Goal: Transaction & Acquisition: Book appointment/travel/reservation

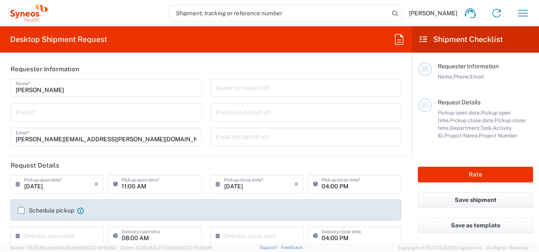
type input "8480"
type input "[GEOGRAPHIC_DATA]"
type input "Syneos Health Romania S.R.L"
click at [102, 112] on input "tel" at bounding box center [106, 111] width 181 height 15
type input "0766479269"
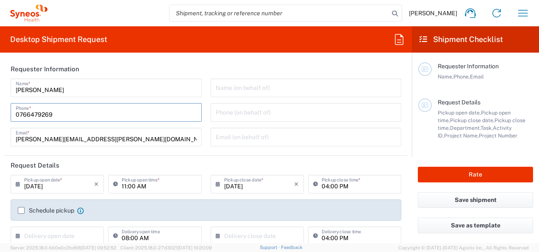
type input "[EMAIL_ADDRESS][DOMAIN_NAME]"
type input "Syneos Health Romania S.R.L"
type input "0766479269"
type input "[PERSON_NAME] [PERSON_NAME]"
type input "Spl. Independentei nr.313 D, sc.2, et.6, ap.184"
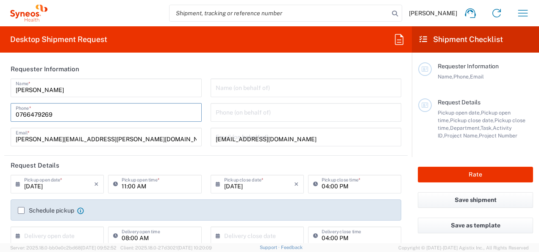
type input "bloc Exigent One"
type input "Bucuresti"
type input "[GEOGRAPHIC_DATA]"
type input "060042"
type input "0725103477"
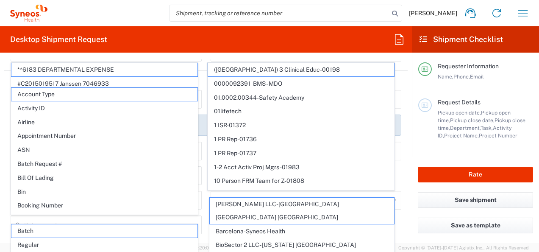
click at [203, 79] on header "Request Details" at bounding box center [205, 80] width 403 height 19
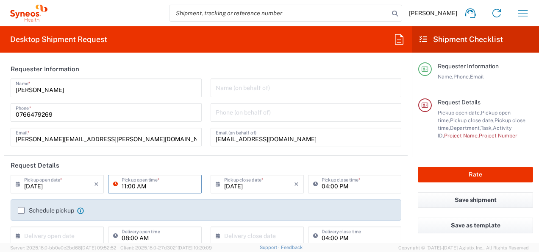
type input "1"
type input "01:00 PM"
click at [22, 211] on label "Schedule pickup" at bounding box center [46, 210] width 56 height 7
click at [21, 210] on input "Schedule pickup" at bounding box center [21, 210] width 0 height 0
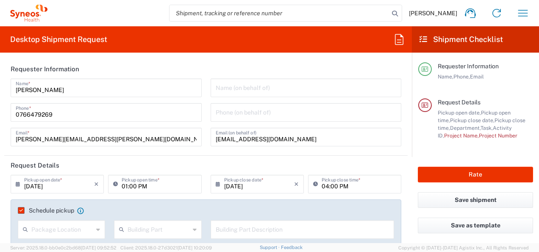
scroll to position [42, 0]
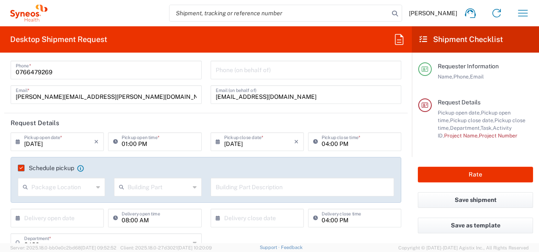
click at [96, 187] on icon at bounding box center [98, 187] width 4 height 14
click at [84, 204] on span "Front" at bounding box center [61, 204] width 84 height 13
type input "Front"
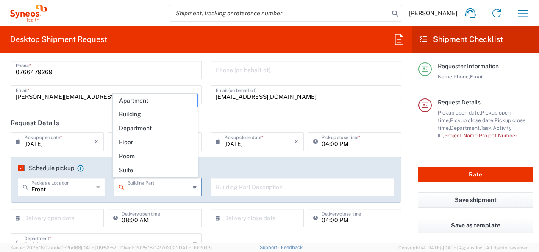
click at [164, 184] on input "text" at bounding box center [159, 186] width 62 height 15
click at [173, 116] on span "Building" at bounding box center [155, 114] width 84 height 13
type input "Building"
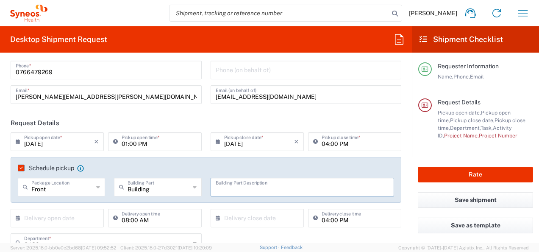
click at [299, 190] on input "text" at bounding box center [303, 186] width 174 height 15
type input "reception"
click at [78, 213] on input "text" at bounding box center [59, 217] width 70 height 15
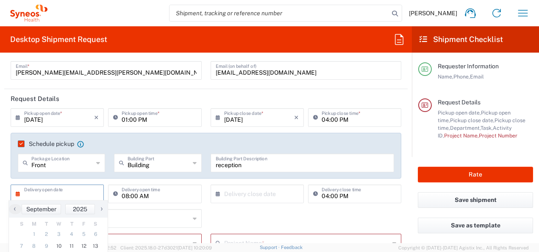
scroll to position [85, 0]
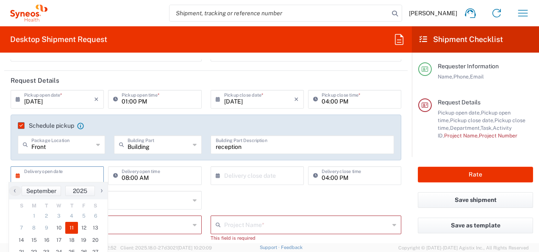
click at [73, 230] on span "11" at bounding box center [71, 228] width 13 height 12
type input "[DATE]"
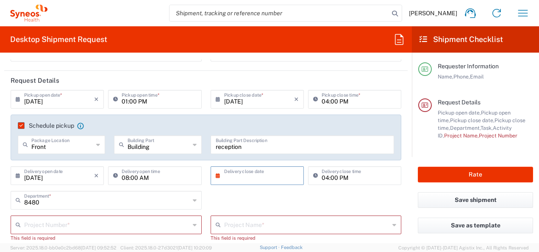
click at [258, 175] on input "text" at bounding box center [259, 174] width 70 height 15
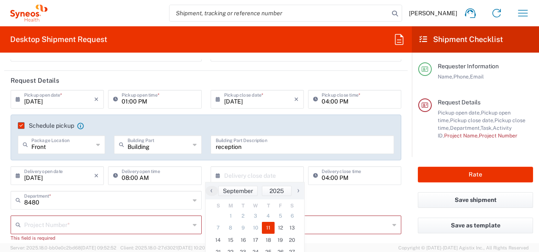
click at [267, 227] on span "11" at bounding box center [268, 228] width 13 height 12
type input "[DATE]"
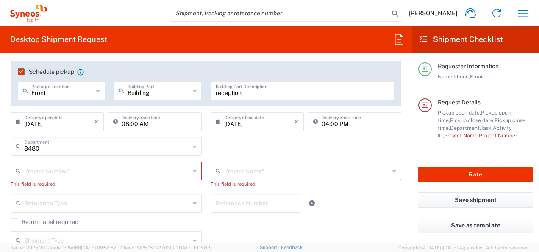
scroll to position [170, 0]
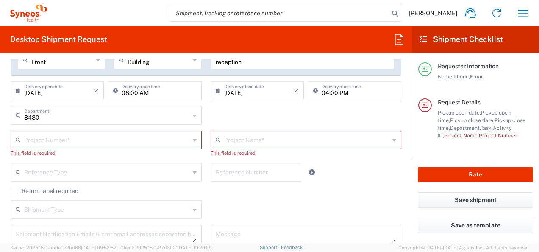
click at [77, 138] on input "text" at bounding box center [107, 139] width 166 height 15
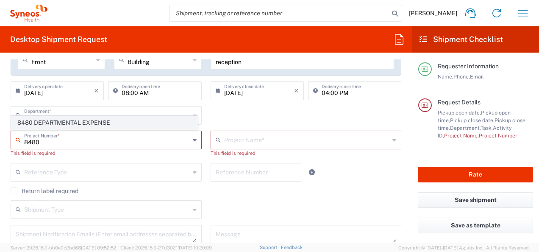
click at [75, 120] on span "8480 DEPARTMENTAL EXPENSE" at bounding box center [104, 122] width 186 height 13
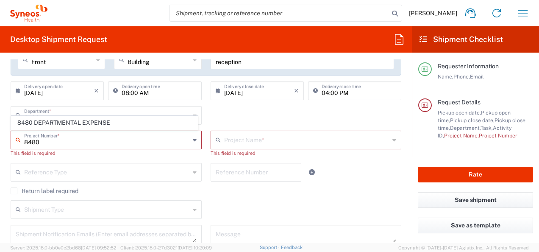
type input "8480 DEPARTMENTAL EXPENSE"
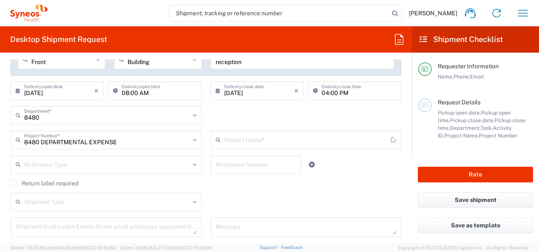
type input "8480 DEPARTMENTAL EXPENSE"
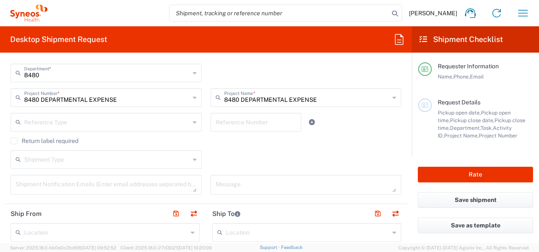
scroll to position [254, 0]
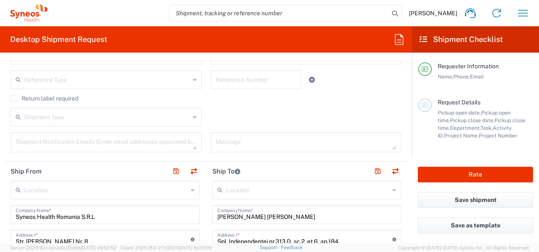
click at [193, 119] on icon at bounding box center [195, 117] width 4 height 14
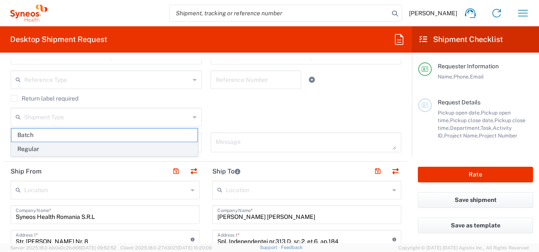
click at [126, 145] on span "Regular" at bounding box center [104, 148] width 186 height 13
type input "Regular"
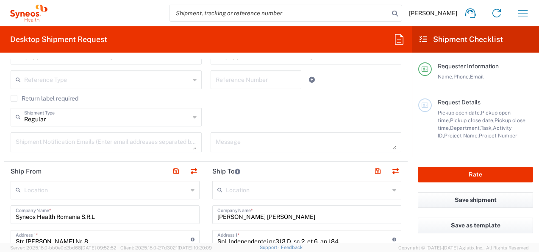
scroll to position [297, 0]
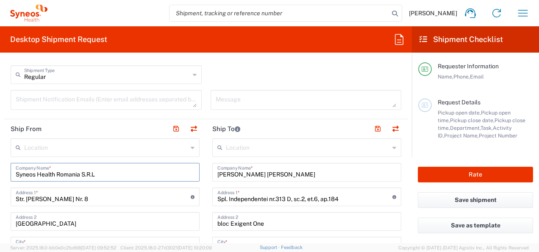
click at [156, 176] on input "Syneos Health Romania S.R.L" at bounding box center [105, 171] width 179 height 15
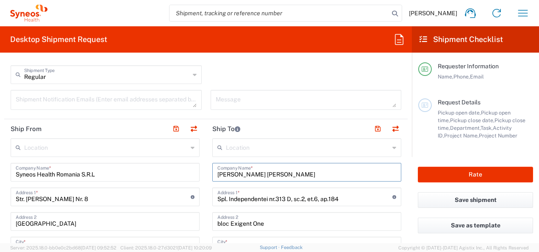
drag, startPoint x: 291, startPoint y: 176, endPoint x: 211, endPoint y: 176, distance: 80.1
click at [212, 176] on div "Achim Voichita Ana Maria Company Name *" at bounding box center [306, 172] width 189 height 19
click at [236, 176] on input "Buzea zina" at bounding box center [306, 171] width 179 height 15
type input "[PERSON_NAME]"
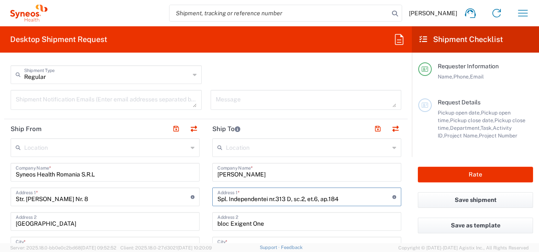
drag, startPoint x: 348, startPoint y: 198, endPoint x: 186, endPoint y: 203, distance: 162.0
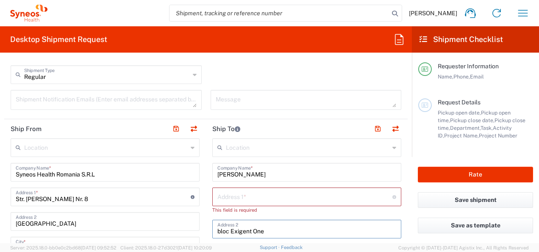
drag, startPoint x: 283, startPoint y: 230, endPoint x: 205, endPoint y: 226, distance: 78.5
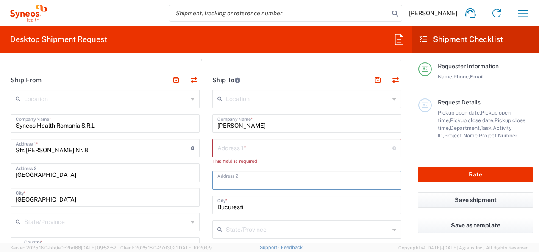
scroll to position [424, 0]
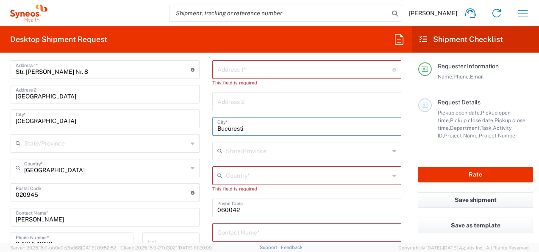
drag, startPoint x: 250, startPoint y: 128, endPoint x: 198, endPoint y: 133, distance: 52.4
click at [176, 128] on div "Ship From Location [PERSON_NAME] LLC-[GEOGRAPHIC_DATA] [GEOGRAPHIC_DATA] [GEOGR…" at bounding box center [205, 206] width 403 height 428
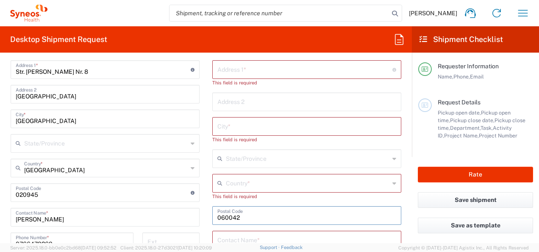
drag, startPoint x: 245, startPoint y: 217, endPoint x: 206, endPoint y: 218, distance: 39.0
click at [186, 217] on div "Ship From Location [PERSON_NAME] LLC-[GEOGRAPHIC_DATA] [GEOGRAPHIC_DATA] [GEOGR…" at bounding box center [205, 206] width 403 height 428
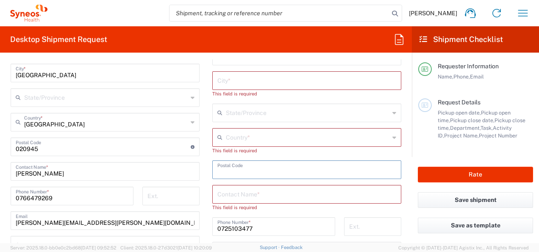
scroll to position [551, 0]
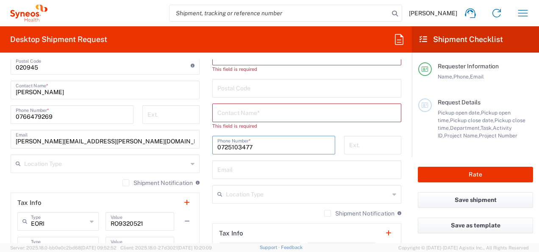
drag, startPoint x: 260, startPoint y: 145, endPoint x: 155, endPoint y: 149, distance: 105.6
click at [154, 149] on div "Ship From Location [PERSON_NAME] LLC-[GEOGRAPHIC_DATA] [GEOGRAPHIC_DATA] [GEOGR…" at bounding box center [205, 79] width 403 height 428
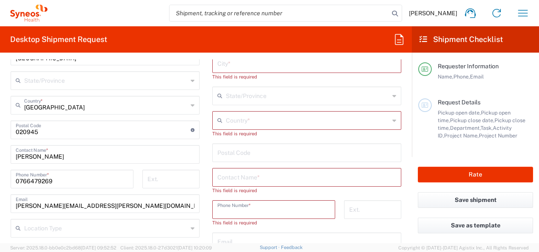
scroll to position [339, 0]
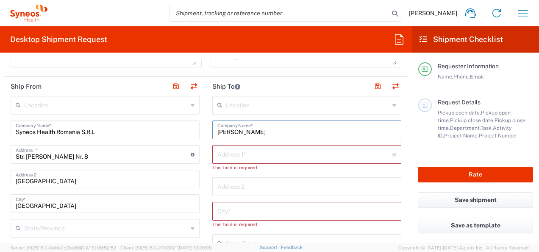
drag, startPoint x: 254, startPoint y: 128, endPoint x: 195, endPoint y: 130, distance: 59.4
type input "Chiris [PERSON_NAME] [PERSON_NAME]"
click at [232, 153] on input "text" at bounding box center [304, 153] width 175 height 15
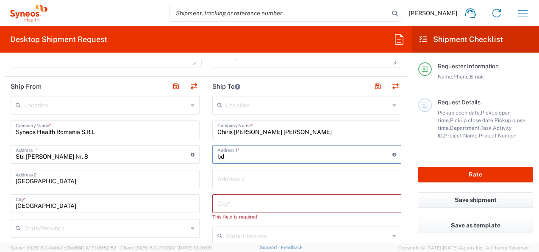
type input "b"
type input "Bld Iuliu maniu nr 188"
click at [246, 181] on input "text" at bounding box center [306, 178] width 179 height 15
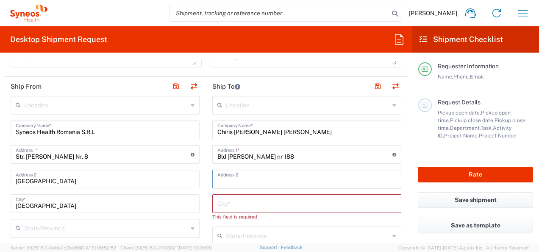
paste input "Bl. C, Sc. 2, et. 2, Ap. 45, district 6,"
type input "Bl. C, Sc. 2, et. 2, Ap. 45, district 6,"
click at [260, 203] on input "text" at bounding box center [306, 202] width 179 height 15
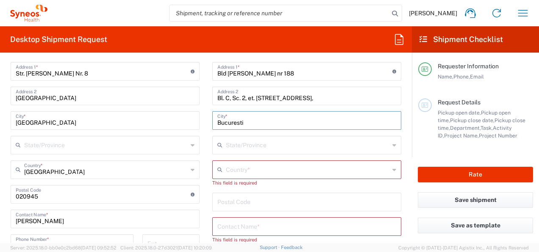
scroll to position [424, 0]
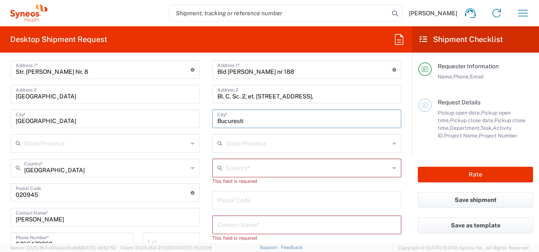
type input "Bucuresti"
click at [290, 167] on input "text" at bounding box center [308, 167] width 164 height 15
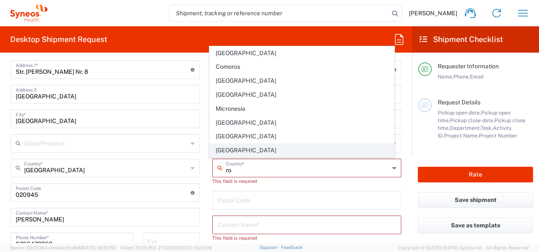
click at [233, 152] on span "[GEOGRAPHIC_DATA]" at bounding box center [302, 150] width 184 height 13
type input "[GEOGRAPHIC_DATA]"
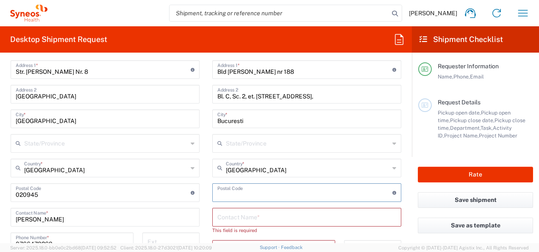
click at [248, 196] on input "undefined" at bounding box center [304, 191] width 175 height 15
paste input "061124"
type input "061124"
click at [242, 215] on input "text" at bounding box center [306, 216] width 179 height 15
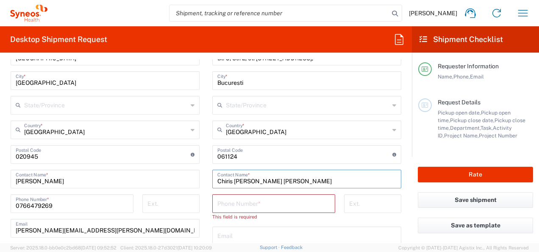
scroll to position [509, 0]
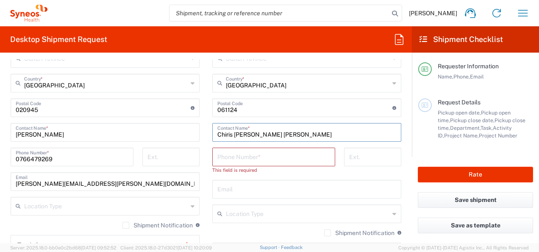
type input "Chiris [PERSON_NAME] [PERSON_NAME]"
drag, startPoint x: 256, startPoint y: 159, endPoint x: 261, endPoint y: 159, distance: 4.3
click at [256, 159] on input "tel" at bounding box center [273, 156] width 113 height 15
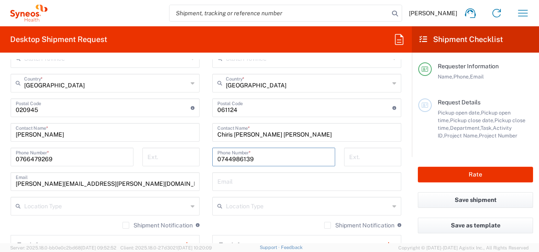
click at [229, 159] on input "0744986139" at bounding box center [273, 156] width 113 height 15
click at [240, 158] on input "0744986139" at bounding box center [273, 156] width 113 height 15
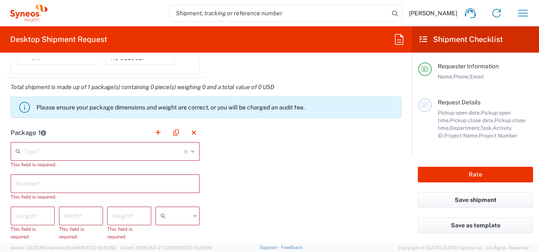
scroll to position [805, 0]
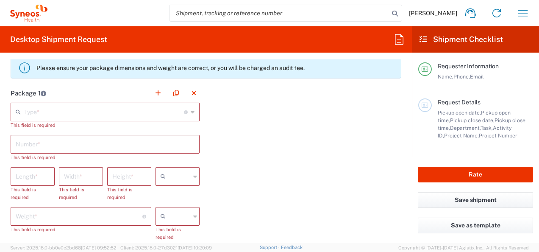
type input "0744986139"
click at [191, 110] on icon at bounding box center [193, 112] width 4 height 14
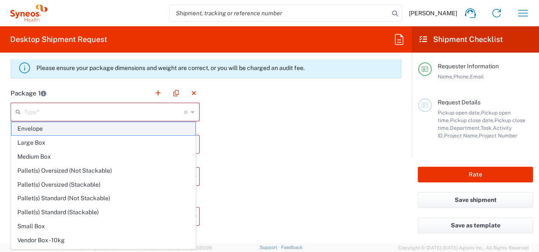
click at [95, 130] on span "Envelope" at bounding box center [103, 128] width 184 height 13
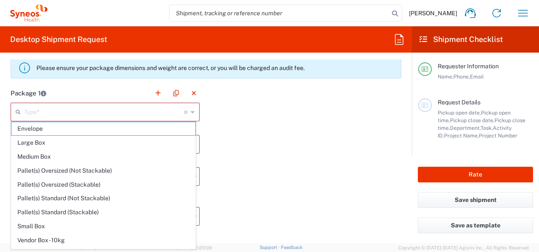
type input "Envelope"
type input "1"
type input "9.5"
type input "12.5"
type input "0.25"
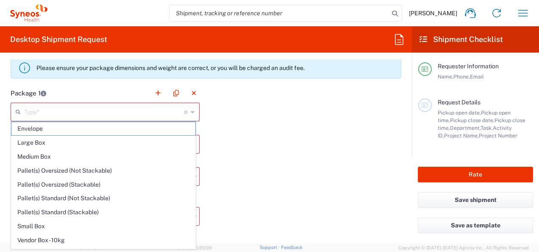
type input "in"
type input "0.45"
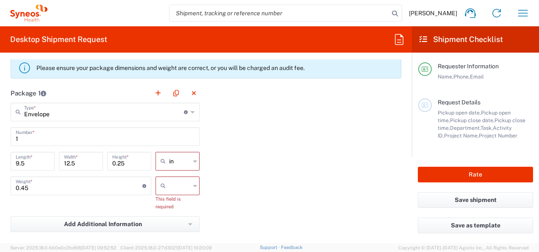
click at [193, 163] on icon at bounding box center [195, 161] width 4 height 14
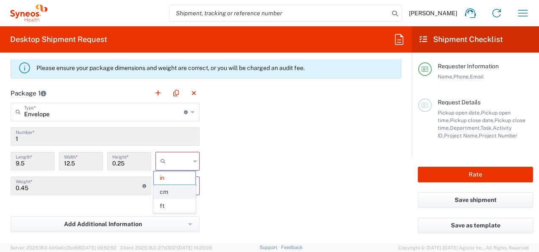
click at [171, 191] on span "cm" at bounding box center [175, 191] width 42 height 13
type input "24.13"
type input "31.75"
type input "0.64"
type input "cm"
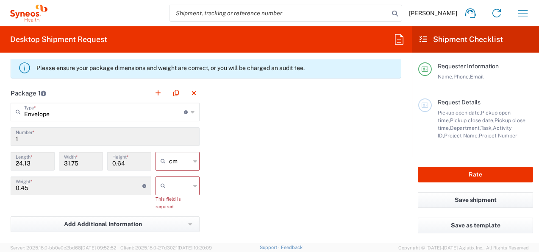
click at [193, 184] on icon at bounding box center [195, 186] width 4 height 14
click at [173, 204] on span "kgs" at bounding box center [175, 202] width 42 height 13
type input "kgs"
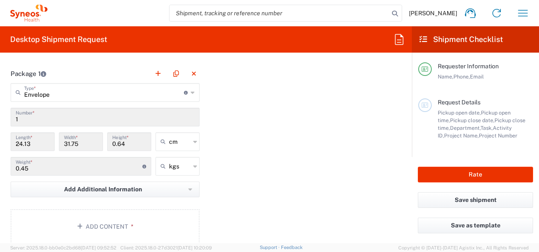
scroll to position [890, 0]
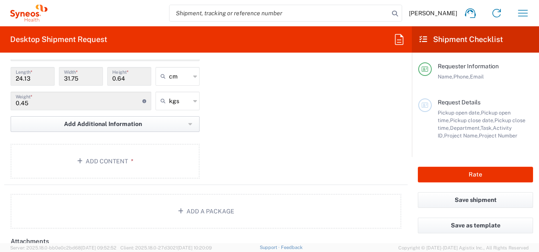
click at [131, 126] on button "Add Additional Information" at bounding box center [105, 124] width 189 height 16
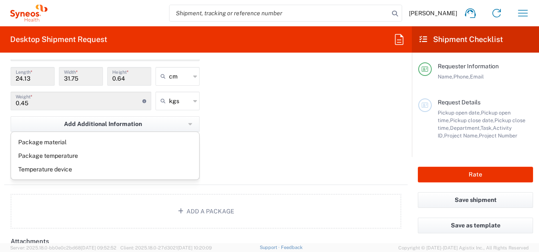
click at [270, 134] on div "Package 1 Envelope Type * Material used to package goods Envelope Large Box Med…" at bounding box center [205, 92] width 403 height 186
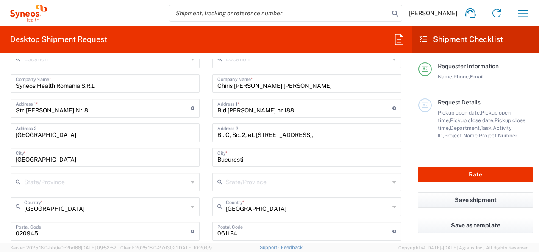
scroll to position [358, 0]
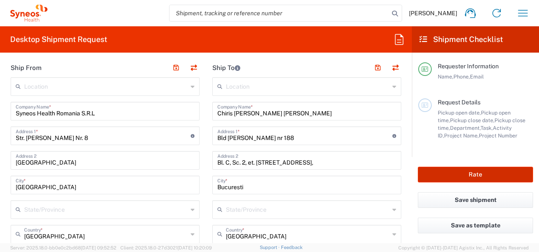
click at [460, 175] on button "Rate" at bounding box center [475, 175] width 115 height 16
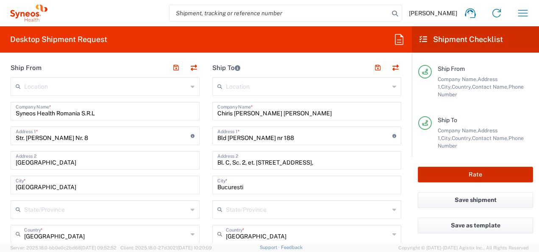
scroll to position [127, 0]
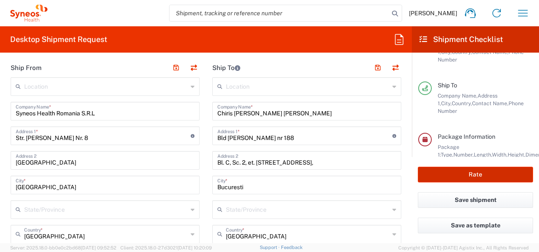
type input "8480 DEPARTMENTAL EXPENSE"
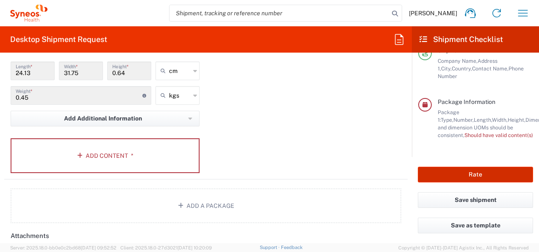
scroll to position [909, 0]
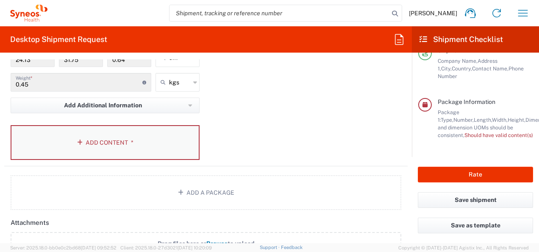
click at [151, 137] on button "Add Content *" at bounding box center [105, 142] width 189 height 35
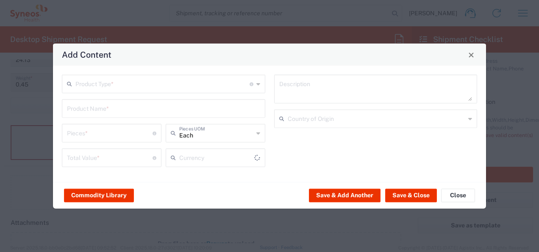
type input "US Dollar"
click at [259, 86] on icon at bounding box center [258, 84] width 4 height 14
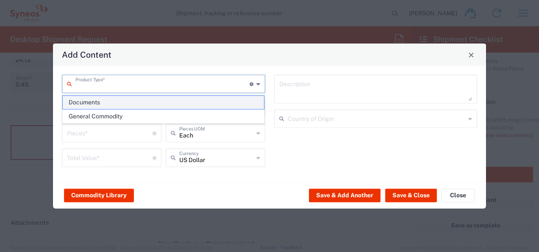
click at [151, 102] on span "Documents" at bounding box center [164, 102] width 202 height 13
type input "Documents"
type input "1"
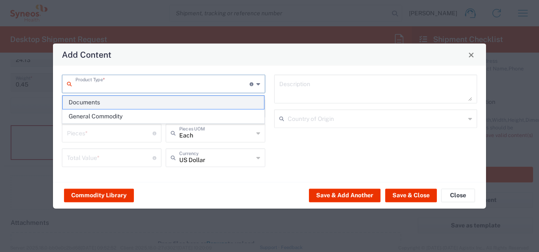
type textarea "Documents"
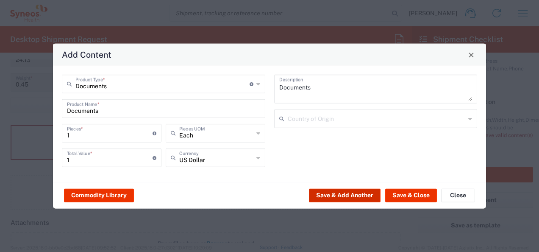
click at [370, 193] on button "Save & Add Another" at bounding box center [345, 195] width 72 height 14
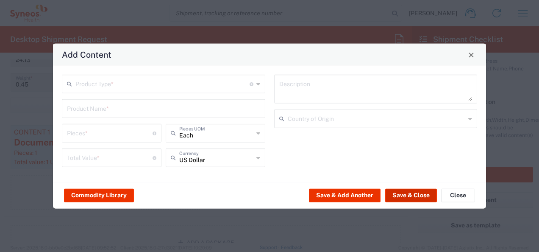
click at [409, 195] on button "Save & Close" at bounding box center [411, 195] width 52 height 14
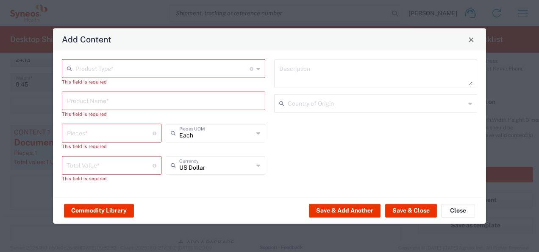
click at [474, 41] on span "Close" at bounding box center [471, 39] width 6 height 6
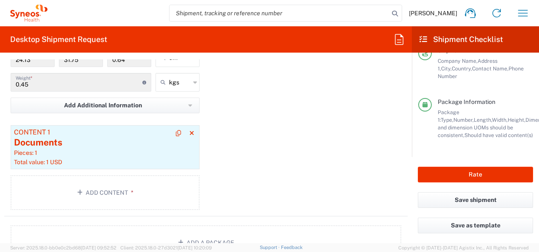
click at [134, 158] on div "Total value: 1 USD" at bounding box center [105, 162] width 182 height 8
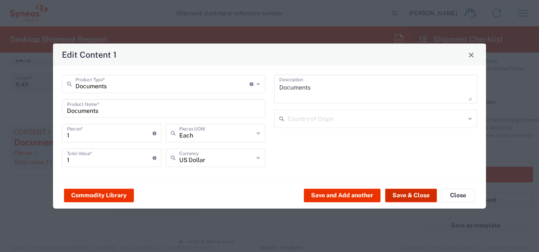
drag, startPoint x: 424, startPoint y: 198, endPoint x: 421, endPoint y: 202, distance: 4.8
click at [425, 198] on button "Save & Close" at bounding box center [411, 195] width 52 height 14
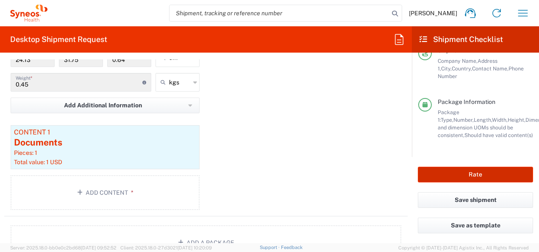
click at [478, 175] on button "Rate" at bounding box center [475, 175] width 115 height 16
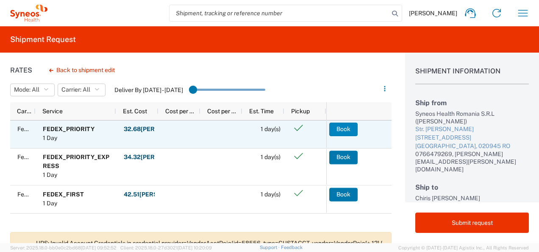
click at [349, 130] on button "Book" at bounding box center [343, 129] width 28 height 14
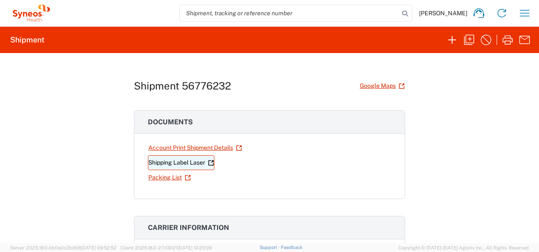
click at [209, 162] on icon at bounding box center [211, 163] width 6 height 6
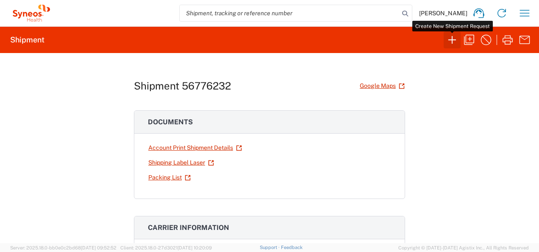
click at [455, 36] on icon "button" at bounding box center [452, 40] width 14 height 14
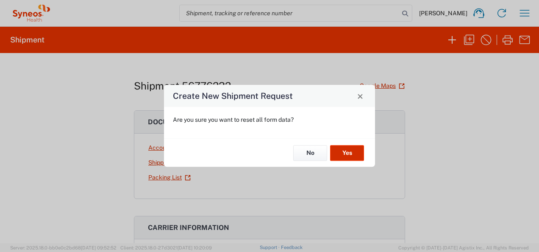
click at [348, 152] on button "Yes" at bounding box center [347, 153] width 34 height 16
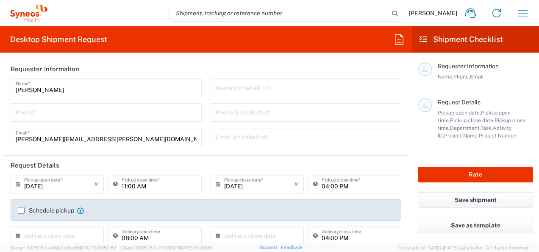
type input "8480"
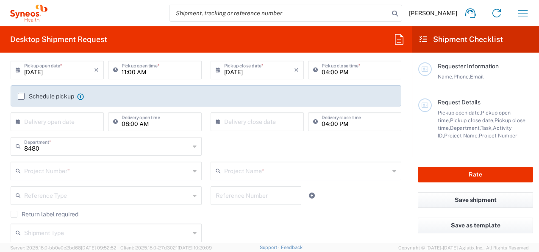
scroll to position [127, 0]
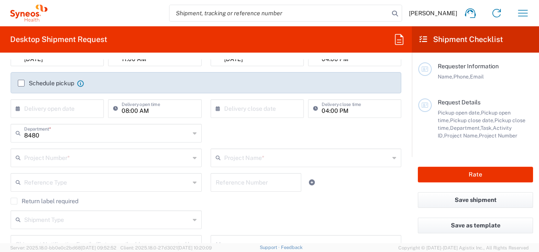
click at [113, 156] on input "text" at bounding box center [107, 157] width 166 height 15
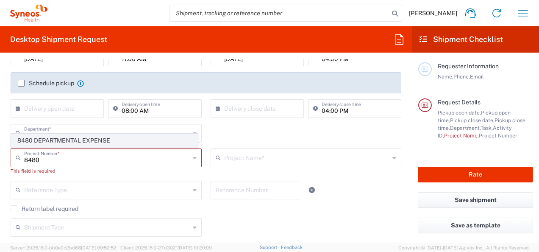
click at [106, 142] on span "8480 DEPARTMENTAL EXPENSE" at bounding box center [104, 140] width 186 height 13
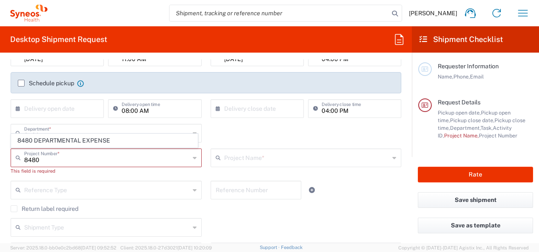
type input "8480 DEPARTMENTAL EXPENSE"
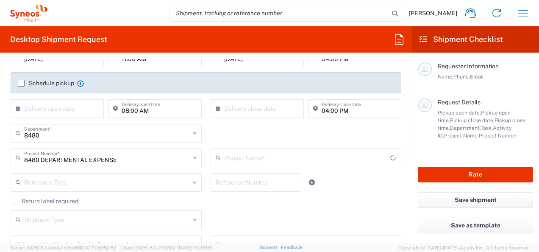
type input "8480 DEPARTMENTAL EXPENSE"
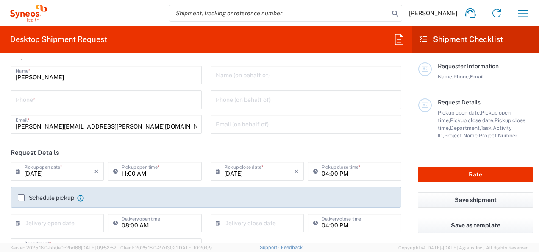
scroll to position [0, 0]
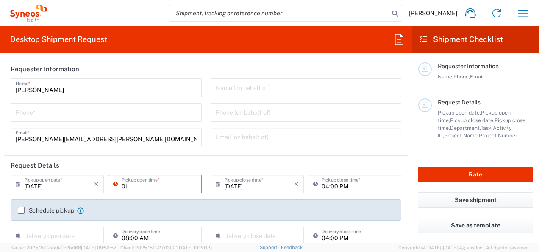
type input "01:00 PM"
type input "0766479269"
type input "[EMAIL_ADDRESS][DOMAIN_NAME]"
type input "Syneos Health Romania S.R.L"
type input "0766479269"
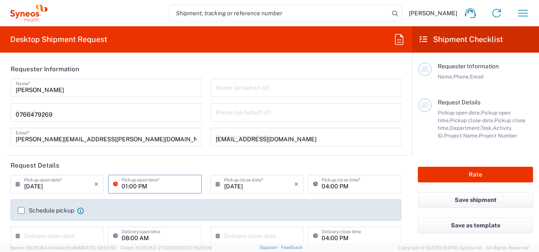
type input "Chiris [PERSON_NAME] [PERSON_NAME]"
type input "Bld Iuliu maniu nr 188"
type input "Bl. C, Sc. 2, et. 2, Ap. 45, district 6,"
type input "Bucuresti"
type input "[GEOGRAPHIC_DATA]"
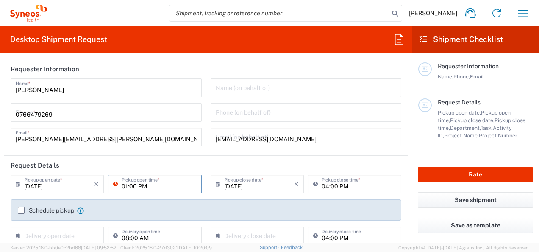
type input "061124"
type input "0744986139"
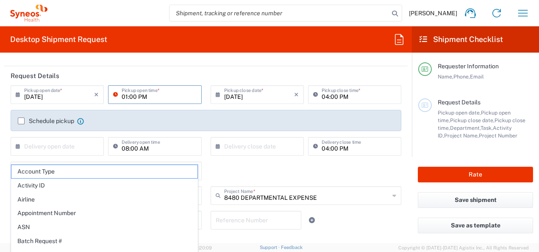
scroll to position [127, 0]
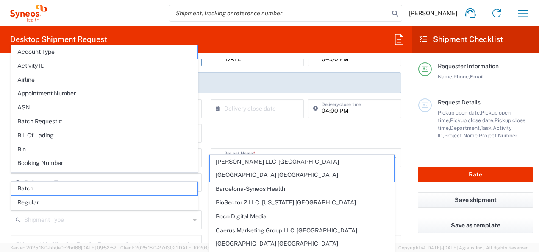
click at [256, 127] on div "8480 Department * 8480 3000 3100 3109 3110 3111 3112 3125 3130 3135 3136 3150 3…" at bounding box center [206, 136] width 400 height 25
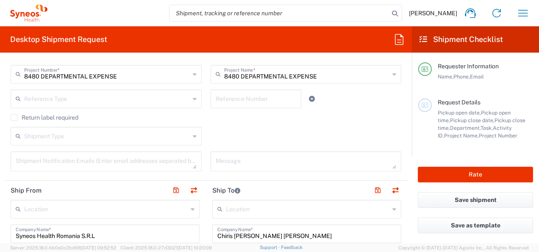
scroll to position [212, 0]
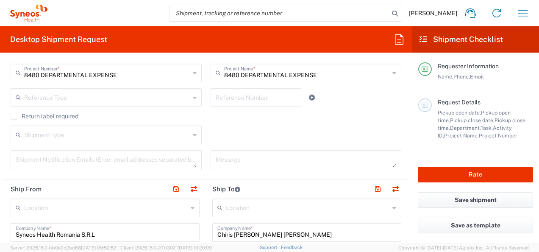
click at [193, 134] on icon at bounding box center [195, 135] width 4 height 14
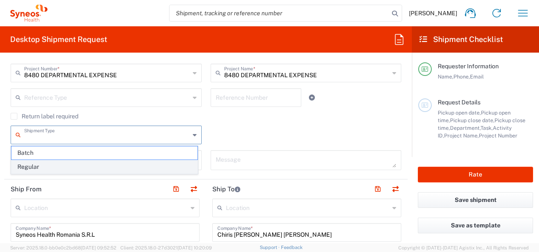
click at [153, 168] on span "Regular" at bounding box center [104, 166] width 186 height 13
type input "Regular"
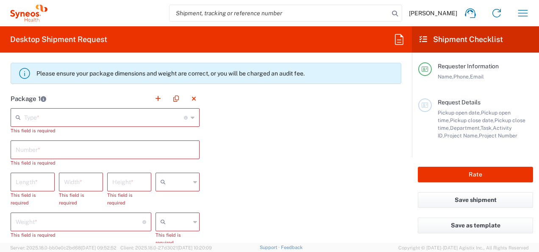
scroll to position [763, 0]
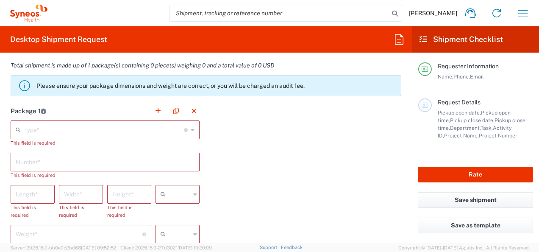
click at [191, 131] on icon at bounding box center [193, 130] width 4 height 14
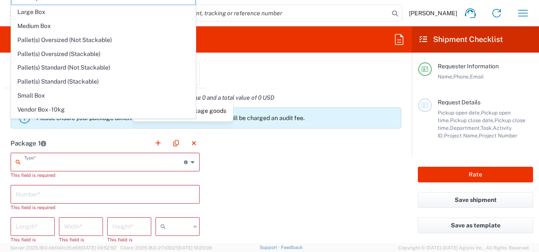
scroll to position [678, 0]
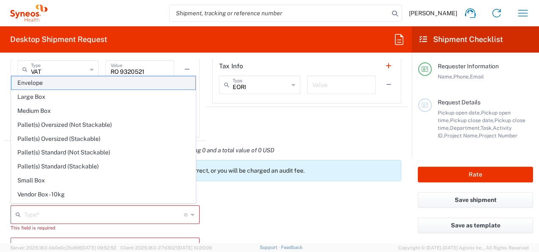
click at [67, 83] on span "Envelope" at bounding box center [103, 82] width 184 height 13
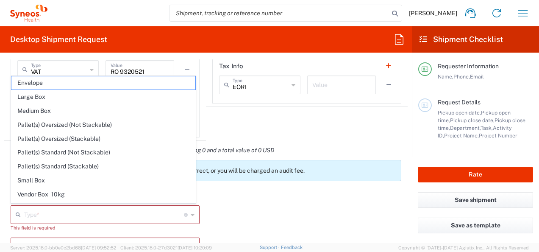
type input "Envelope"
type input "1"
type input "9.5"
type input "12.5"
type input "0.25"
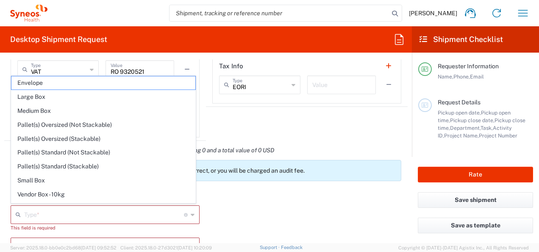
type input "in"
type input "0.45"
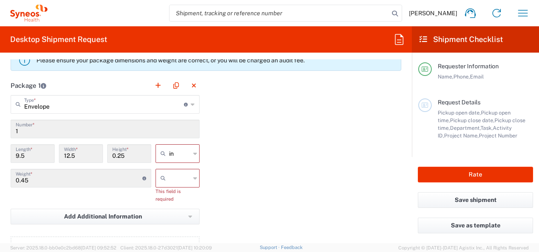
scroll to position [805, 0]
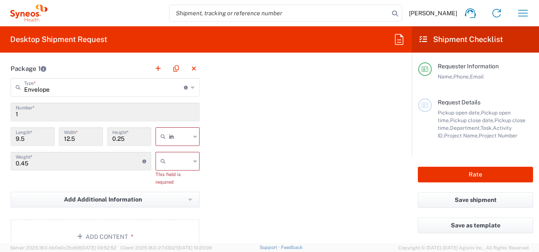
click at [193, 133] on icon at bounding box center [195, 137] width 4 height 14
click at [170, 169] on span "cm" at bounding box center [175, 167] width 42 height 13
type input "24.13"
type input "31.75"
type input "0.64"
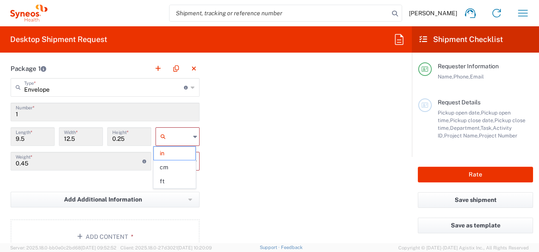
type input "cm"
click at [186, 158] on input "text" at bounding box center [179, 161] width 21 height 14
click at [177, 176] on span "kgs" at bounding box center [175, 177] width 42 height 13
type input "kgs"
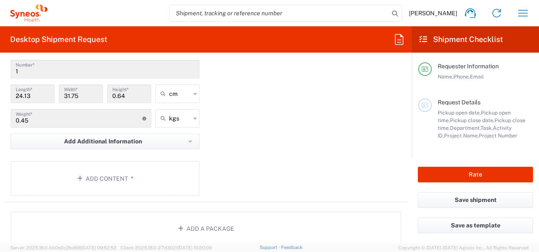
scroll to position [890, 0]
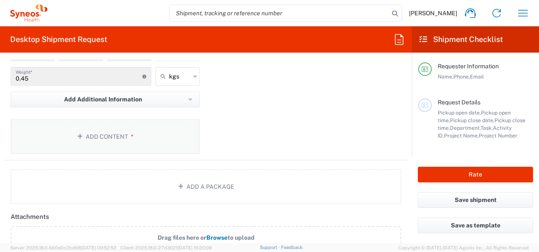
click at [143, 132] on button "Add Content *" at bounding box center [105, 136] width 189 height 35
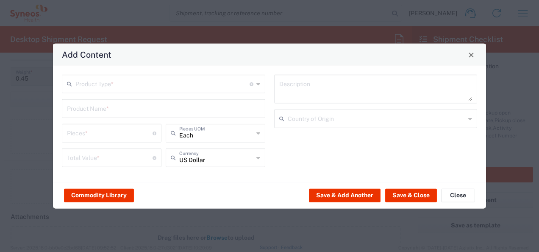
click at [260, 84] on div "Product Type * Document: Paper document generated internally by Syneos, a clien…" at bounding box center [163, 84] width 203 height 19
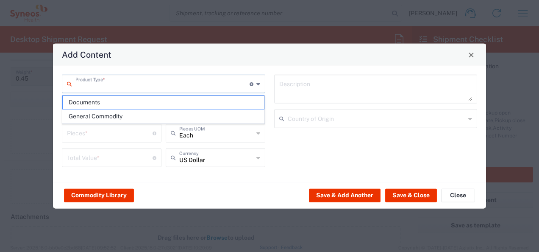
drag, startPoint x: 148, startPoint y: 103, endPoint x: 168, endPoint y: 106, distance: 20.1
click at [149, 104] on span "Documents" at bounding box center [164, 102] width 202 height 13
type input "Documents"
type input "1"
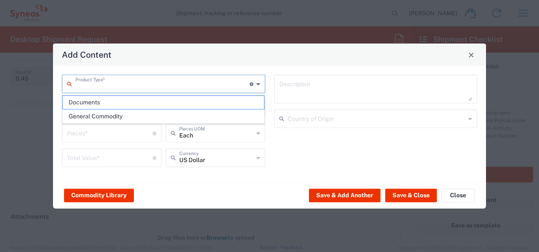
type input "1"
type textarea "Documents"
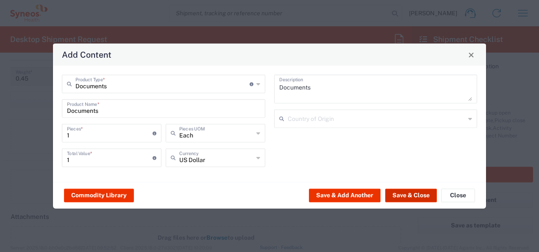
click at [426, 197] on button "Save & Close" at bounding box center [411, 195] width 52 height 14
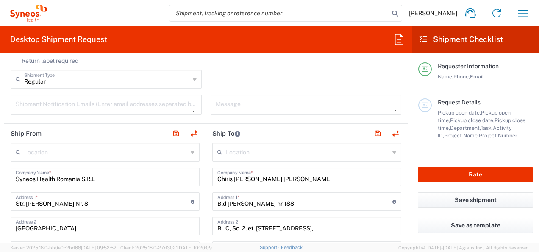
scroll to position [254, 0]
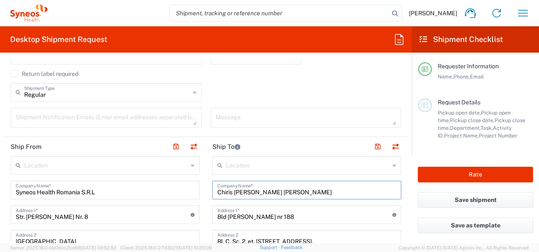
drag, startPoint x: 286, startPoint y: 193, endPoint x: 181, endPoint y: 192, distance: 106.0
type input "[PERSON_NAME]"
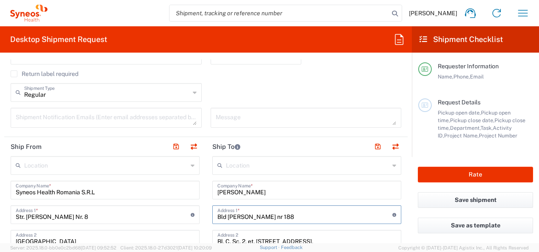
drag, startPoint x: 286, startPoint y: 216, endPoint x: 191, endPoint y: 214, distance: 94.5
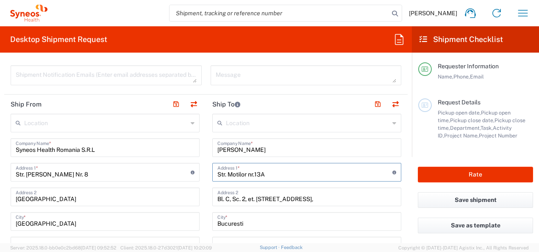
type input "Str. Motilor nr.13A"
drag, startPoint x: 70, startPoint y: 103, endPoint x: 81, endPoint y: 106, distance: 11.7
click at [72, 103] on header "Ship From" at bounding box center [105, 104] width 202 height 19
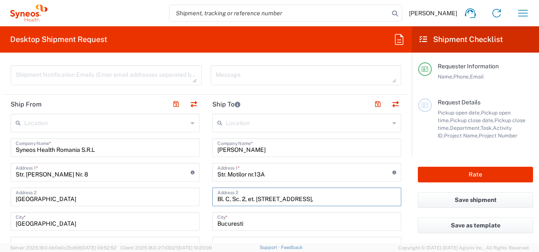
drag, startPoint x: 315, startPoint y: 197, endPoint x: 197, endPoint y: 201, distance: 117.9
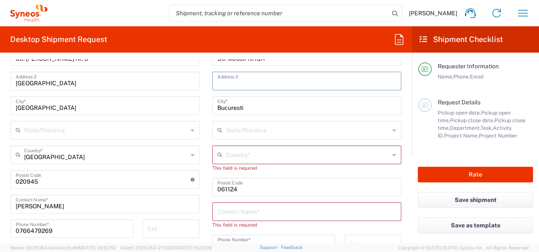
scroll to position [424, 0]
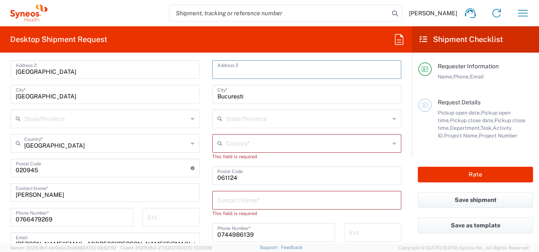
click at [243, 146] on input "text" at bounding box center [308, 142] width 164 height 15
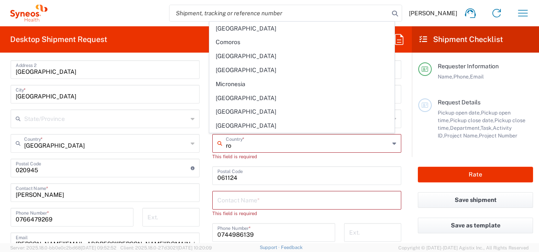
click at [226, 125] on span "[GEOGRAPHIC_DATA]" at bounding box center [302, 125] width 184 height 13
type input "[GEOGRAPHIC_DATA]"
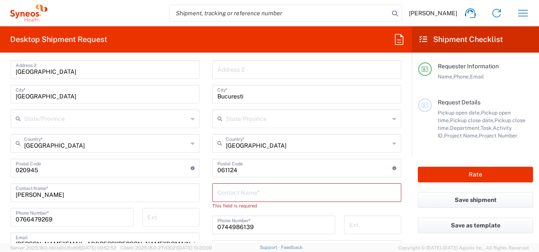
click at [247, 193] on input "text" at bounding box center [306, 191] width 179 height 15
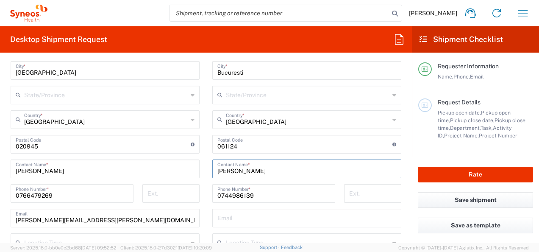
scroll to position [509, 0]
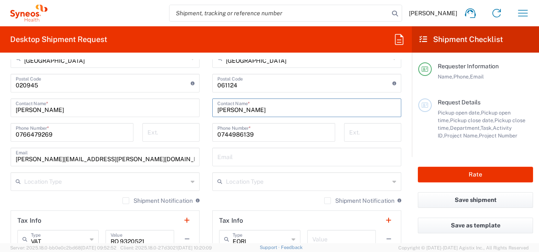
type input "[PERSON_NAME]"
drag, startPoint x: 251, startPoint y: 131, endPoint x: 175, endPoint y: 134, distance: 75.9
click at [175, 134] on div "Ship From Location [PERSON_NAME] LLC-[GEOGRAPHIC_DATA] [GEOGRAPHIC_DATA] [GEOGR…" at bounding box center [205, 97] width 403 height 428
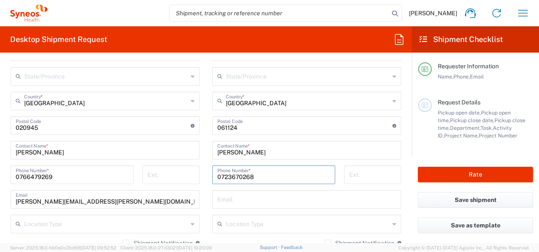
type input "0723670268"
drag, startPoint x: 244, startPoint y: 131, endPoint x: 192, endPoint y: 127, distance: 51.8
click at [192, 127] on div "Ship From Location [PERSON_NAME] LLC-[GEOGRAPHIC_DATA] [GEOGRAPHIC_DATA] [GEOGR…" at bounding box center [205, 139] width 403 height 428
type input "31521"
click at [392, 125] on icon at bounding box center [394, 126] width 4 height 4
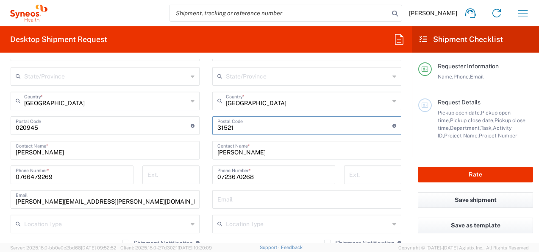
click at [341, 145] on input "[PERSON_NAME]" at bounding box center [306, 149] width 179 height 15
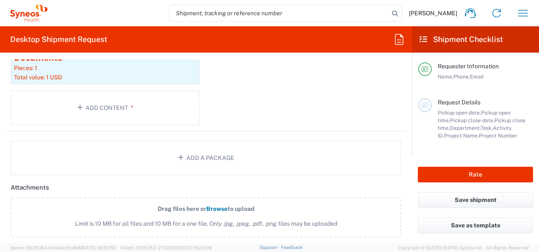
scroll to position [1017, 0]
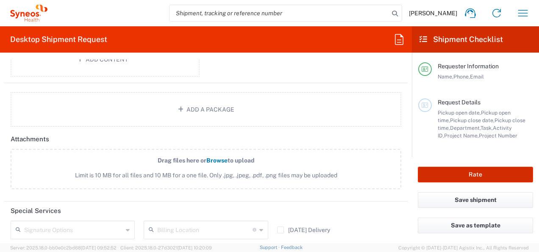
click at [490, 174] on button "Rate" at bounding box center [475, 175] width 115 height 16
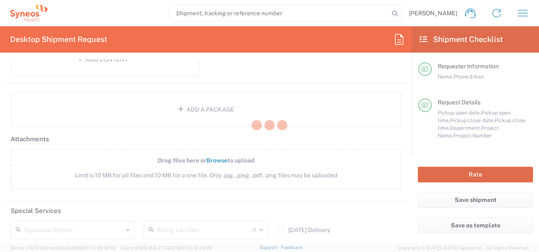
type input "8480 DEPARTMENTAL EXPENSE"
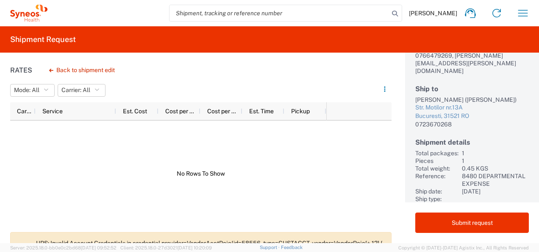
click at [380, 182] on div at bounding box center [200, 173] width 381 height 106
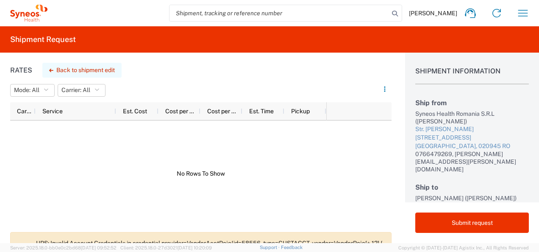
click at [50, 72] on icon "button" at bounding box center [51, 70] width 4 height 3
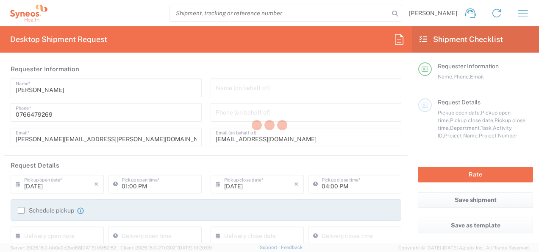
type input "Envelope"
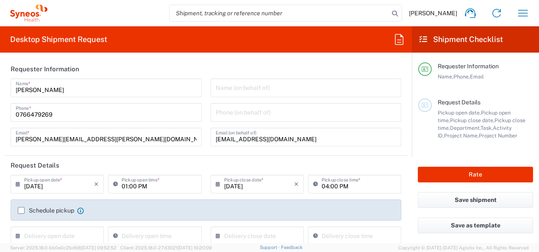
type input "8480"
type input "8480 DEPARTMENTAL EXPENSE"
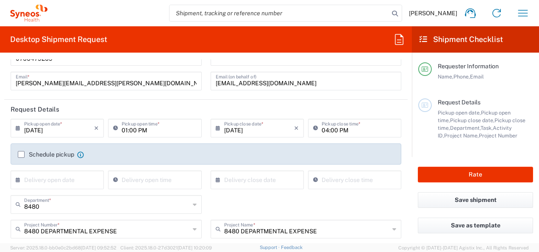
scroll to position [42, 0]
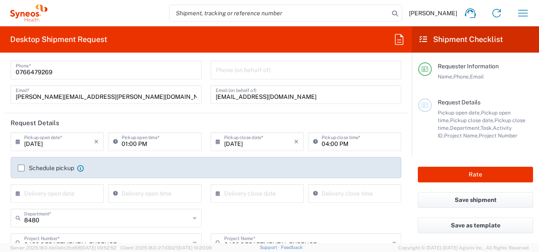
click at [22, 164] on label "Schedule pickup" at bounding box center [46, 167] width 56 height 7
click at [21, 168] on input "Schedule pickup" at bounding box center [21, 168] width 0 height 0
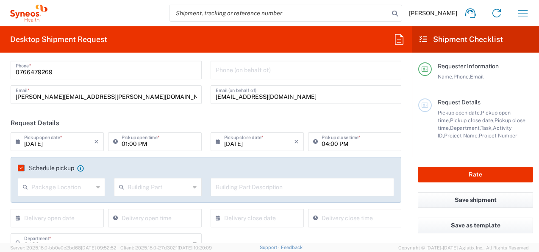
click at [97, 185] on icon at bounding box center [98, 187] width 4 height 14
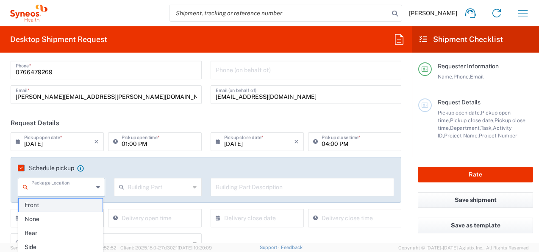
drag, startPoint x: 58, startPoint y: 208, endPoint x: 104, endPoint y: 203, distance: 46.5
click at [58, 207] on span "Front" at bounding box center [61, 204] width 84 height 13
type input "Front"
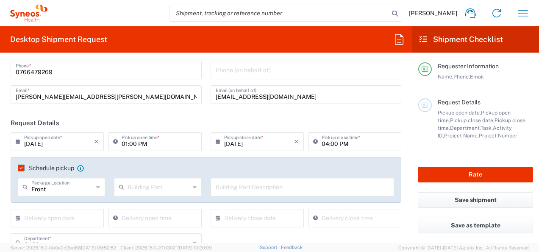
click at [174, 187] on input "text" at bounding box center [159, 186] width 62 height 15
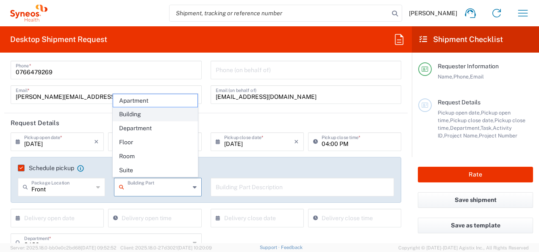
click at [157, 116] on span "Building" at bounding box center [155, 114] width 84 height 13
type input "Building"
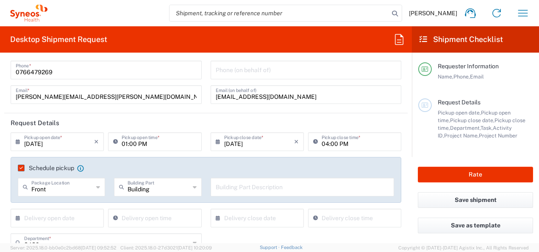
click at [225, 185] on input "text" at bounding box center [303, 186] width 174 height 15
type input "Reception"
click at [89, 217] on input "text" at bounding box center [59, 217] width 70 height 15
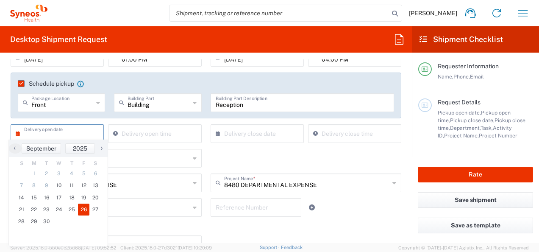
scroll to position [127, 0]
click at [71, 184] on span "11" at bounding box center [71, 185] width 13 height 12
type input "[DATE]"
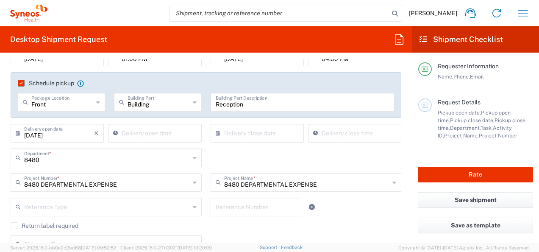
type input "10:18 AM"
click at [175, 133] on input "10:18 AM" at bounding box center [159, 132] width 75 height 15
click at [265, 129] on input "text" at bounding box center [259, 132] width 70 height 15
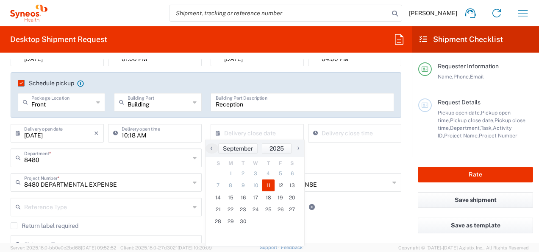
click at [270, 183] on span "11" at bounding box center [268, 185] width 13 height 12
type input "[DATE]"
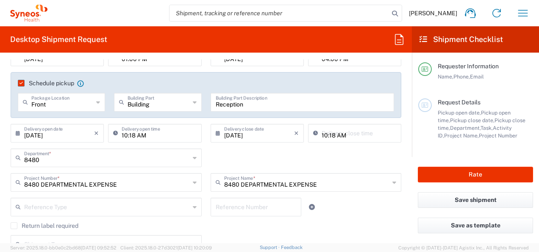
click at [331, 136] on input "10:18 AM" at bounding box center [359, 132] width 75 height 15
drag, startPoint x: 347, startPoint y: 134, endPoint x: 256, endPoint y: 142, distance: 91.1
click at [256, 142] on div "09/11/2025 × Delivery close date Cancel Apply 10:18 AM Delivery close time" at bounding box center [306, 136] width 195 height 25
type input "16:00"
click at [273, 164] on div "8480 Department * 8480 3000 3100 3109 3110 3111 3112 3125 3130 3135 3136 3150 3…" at bounding box center [206, 160] width 400 height 25
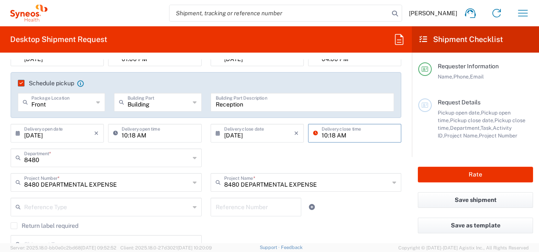
click at [333, 139] on input "10:18 AM" at bounding box center [359, 132] width 75 height 15
drag, startPoint x: 343, startPoint y: 136, endPoint x: 333, endPoint y: 136, distance: 10.2
click at [333, 136] on input "04:18 AM" at bounding box center [359, 132] width 75 height 15
drag, startPoint x: 331, startPoint y: 135, endPoint x: 326, endPoint y: 136, distance: 5.1
click at [326, 136] on input "04:18 PM" at bounding box center [359, 132] width 75 height 15
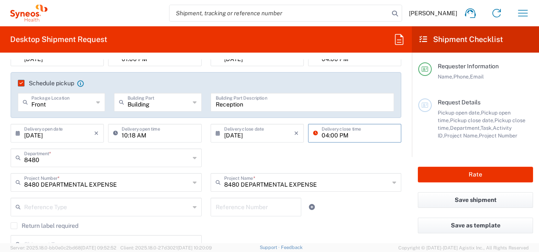
type input "04:00 PM"
click at [134, 136] on input "10:18 AM" at bounding box center [159, 132] width 75 height 15
drag, startPoint x: 133, startPoint y: 136, endPoint x: 129, endPoint y: 136, distance: 4.3
click at [129, 136] on input "09:18 AM" at bounding box center [159, 132] width 75 height 15
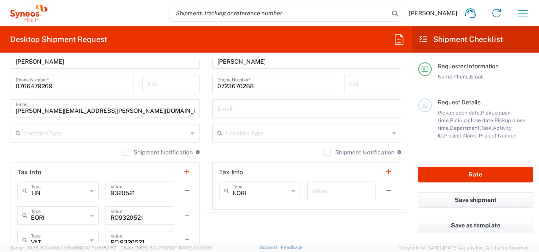
scroll to position [593, 0]
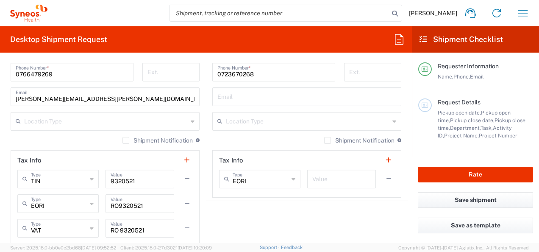
type input "09:00 AM"
click at [392, 121] on icon at bounding box center [394, 121] width 4 height 14
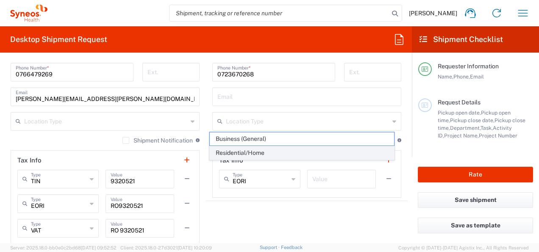
click at [302, 151] on span "Residential/Home" at bounding box center [302, 152] width 184 height 13
type input "Residential/Home"
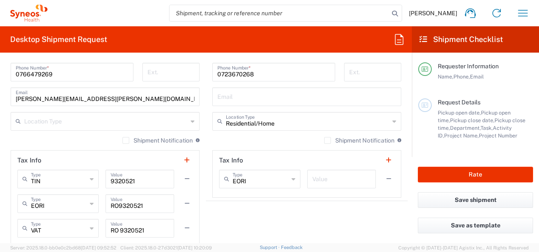
click at [191, 122] on icon at bounding box center [193, 121] width 4 height 14
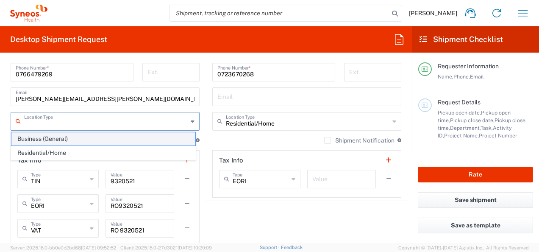
click at [79, 138] on span "Business (General)" at bounding box center [103, 138] width 184 height 13
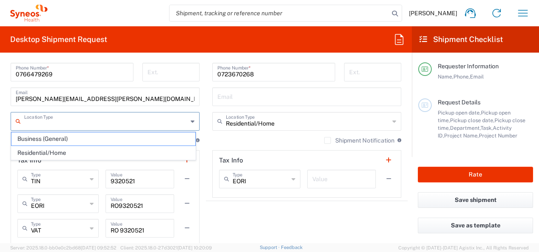
type input "Business (General)"
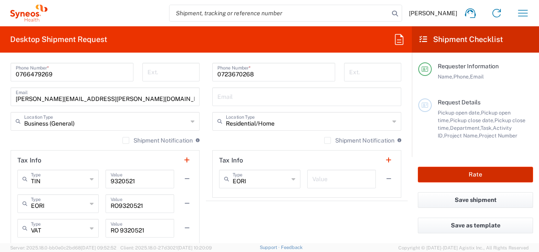
click at [499, 173] on button "Rate" at bounding box center [475, 175] width 115 height 16
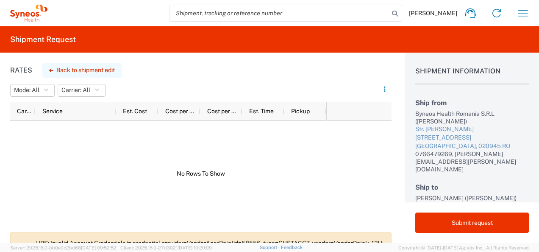
click at [67, 70] on button "Back to shipment edit" at bounding box center [81, 70] width 79 height 15
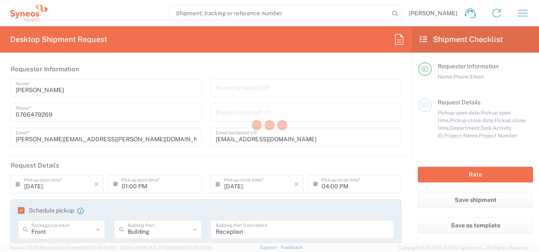
type input "8480 DEPARTMENTAL EXPENSE"
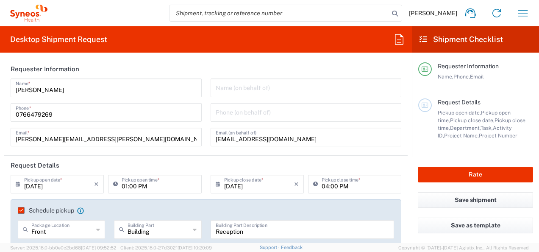
type input "Envelope"
type input "8480"
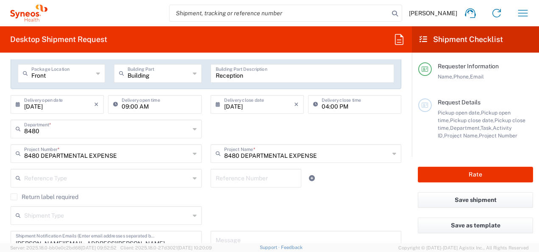
scroll to position [170, 0]
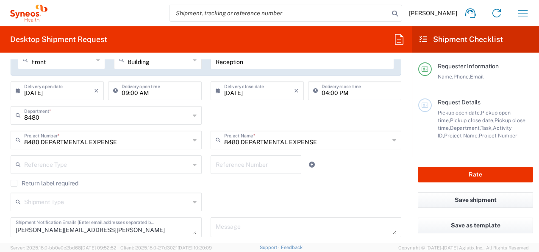
click at [193, 164] on icon at bounding box center [195, 165] width 4 height 14
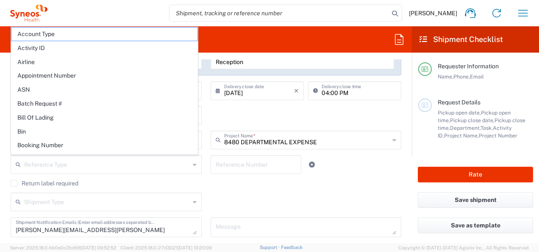
click at [193, 164] on icon at bounding box center [195, 165] width 4 height 14
drag, startPoint x: 261, startPoint y: 192, endPoint x: 254, endPoint y: 192, distance: 7.2
click at [262, 192] on div "Shipment Type Batch Regular" at bounding box center [206, 204] width 400 height 25
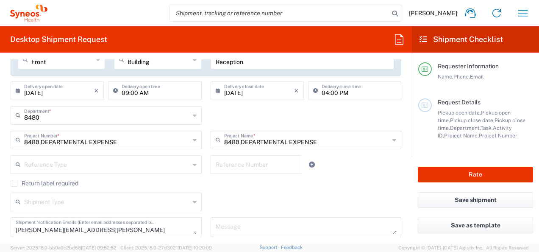
scroll to position [212, 0]
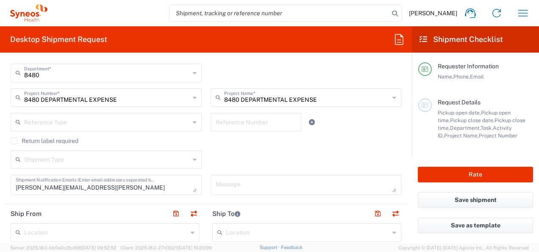
click at [193, 159] on icon at bounding box center [195, 160] width 4 height 14
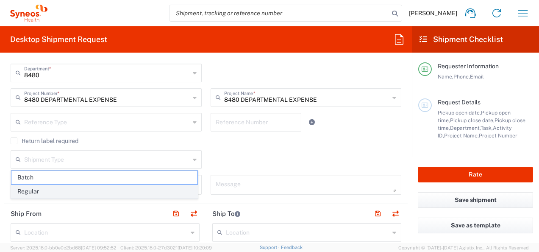
click at [167, 187] on span "Regular" at bounding box center [104, 191] width 186 height 13
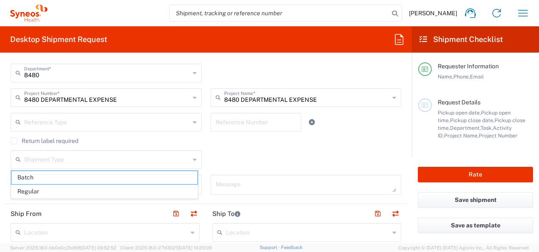
type input "Regular"
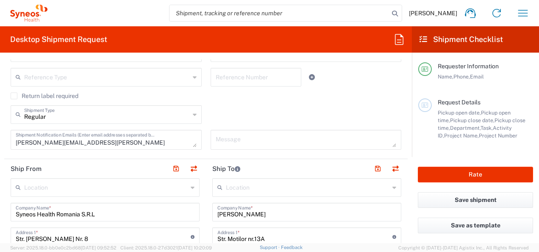
scroll to position [297, 0]
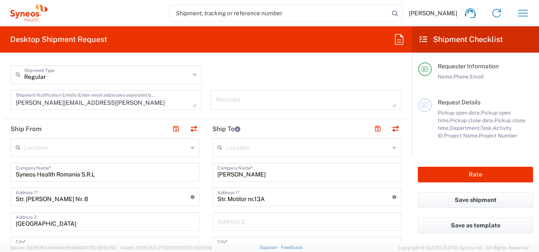
click at [156, 147] on input "text" at bounding box center [106, 146] width 164 height 15
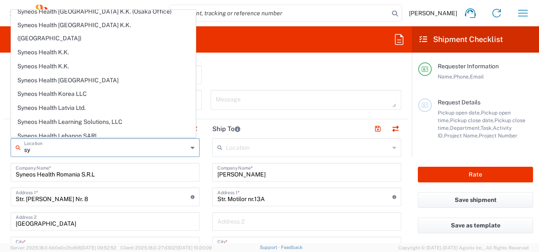
scroll to position [932, 0]
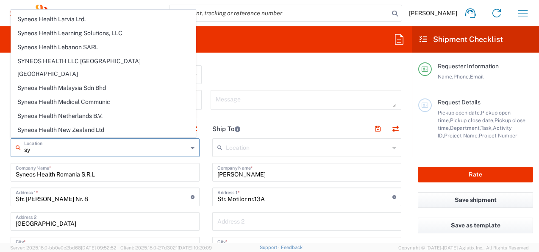
click at [113, 247] on span "Syneos Health Romania S.R.L" at bounding box center [103, 253] width 184 height 13
type input "Syneos Health Romania S.R.L"
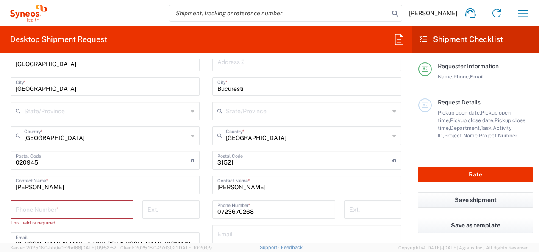
scroll to position [509, 0]
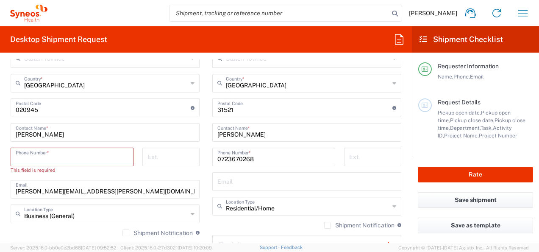
click at [62, 158] on input "tel" at bounding box center [72, 156] width 113 height 15
type input "0766479269"
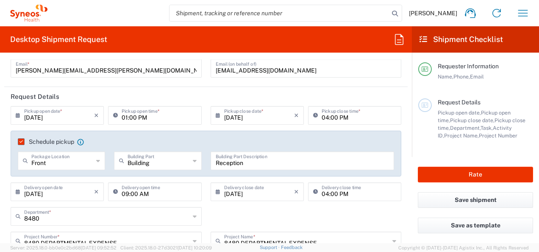
scroll to position [42, 0]
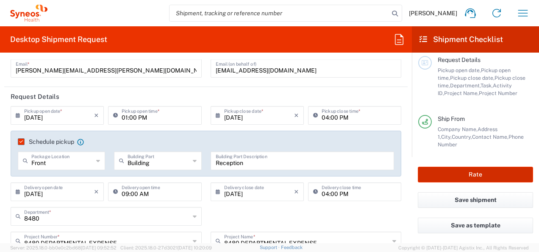
click at [491, 173] on button "Rate" at bounding box center [475, 175] width 115 height 16
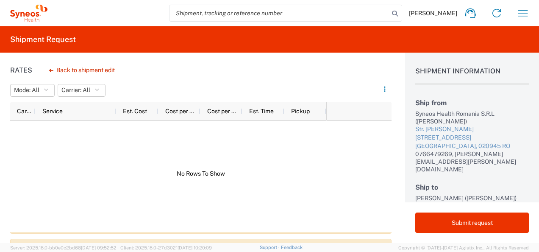
scroll to position [68, 0]
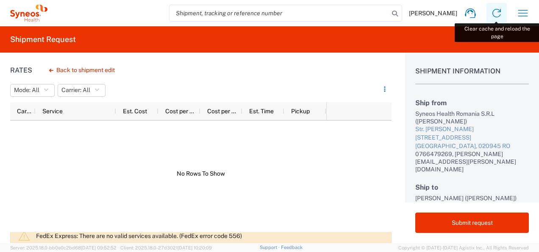
click at [497, 15] on icon at bounding box center [497, 13] width 14 height 14
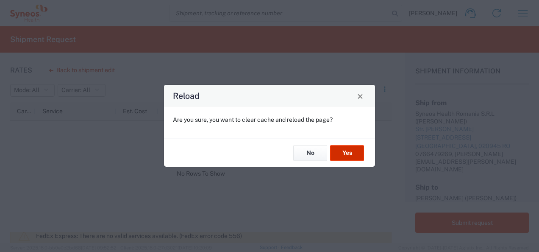
click at [340, 152] on button "Yes" at bounding box center [347, 153] width 34 height 16
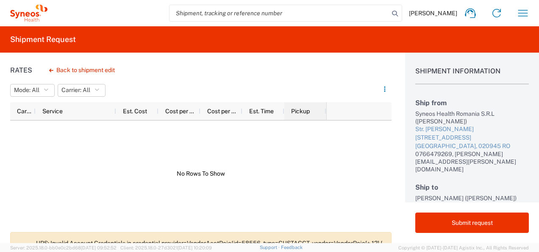
click at [307, 109] on span "Pickup" at bounding box center [300, 111] width 19 height 7
click at [204, 114] on div "Cost per Mile" at bounding box center [221, 111] width 42 height 18
click at [50, 110] on span "Service" at bounding box center [52, 111] width 20 height 7
click at [33, 106] on div at bounding box center [34, 111] width 3 height 18
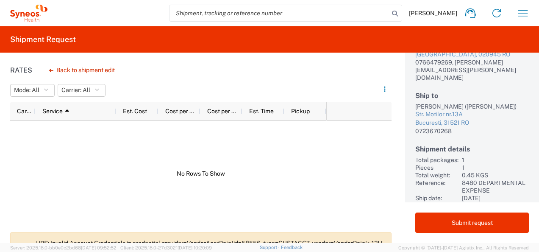
scroll to position [98, 0]
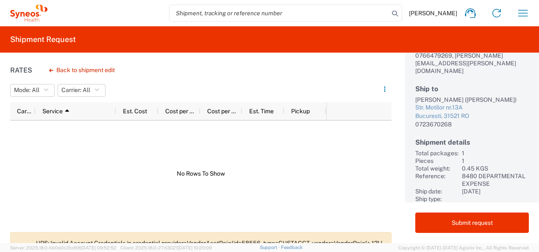
click at [359, 213] on div at bounding box center [200, 173] width 381 height 106
click at [526, 13] on icon "button" at bounding box center [523, 13] width 10 height 6
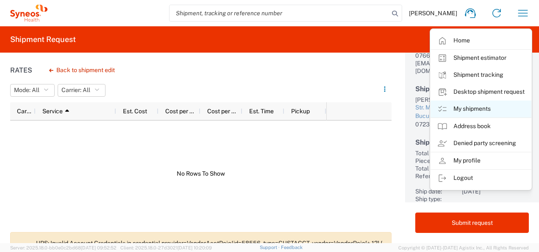
click at [491, 108] on link "My shipments" at bounding box center [481, 108] width 101 height 17
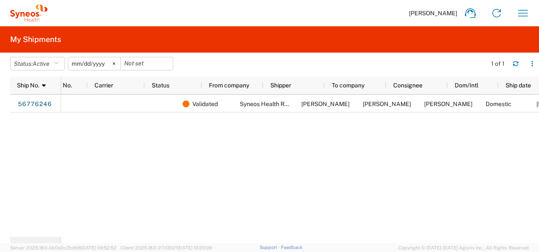
scroll to position [0, 41]
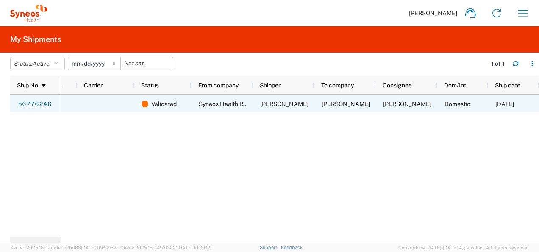
click at [246, 107] on span "Syneos Health Romania S.R.L" at bounding box center [238, 103] width 79 height 7
click at [159, 106] on span "Validated" at bounding box center [163, 104] width 25 height 18
click at [65, 102] on div at bounding box center [48, 104] width 57 height 18
click at [33, 103] on link "56776246" at bounding box center [34, 104] width 35 height 14
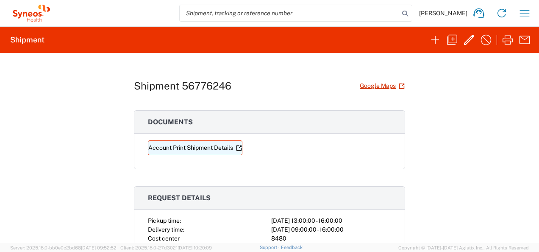
click at [238, 149] on icon at bounding box center [239, 148] width 6 height 6
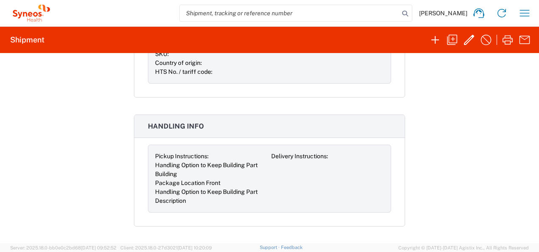
scroll to position [790, 0]
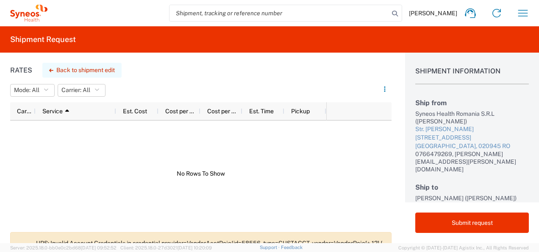
click at [111, 69] on button "Back to shipment edit" at bounding box center [81, 70] width 79 height 15
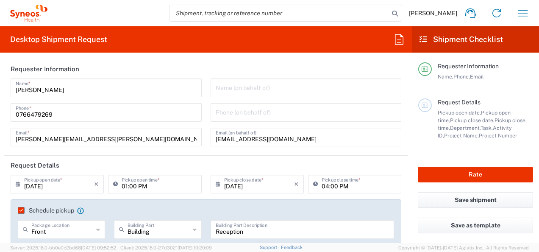
type input "Envelope"
type input "Residential/Home"
type input "8480"
type input "8480 DEPARTMENTAL EXPENSE"
type input "[GEOGRAPHIC_DATA]"
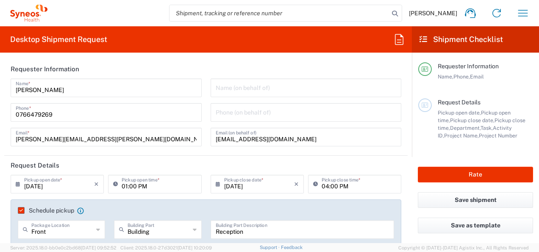
type input "Business (General)"
type input "8480 DEPARTMENTAL EXPENSE"
type input "[GEOGRAPHIC_DATA]"
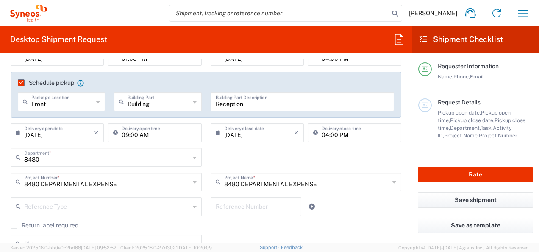
scroll to position [254, 0]
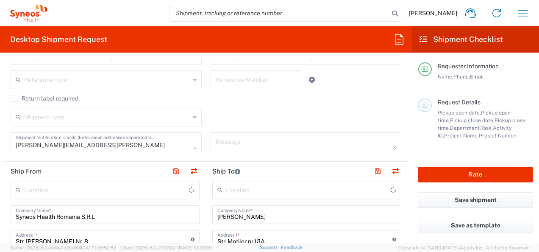
type input "Syneos Health Romania S.R.L"
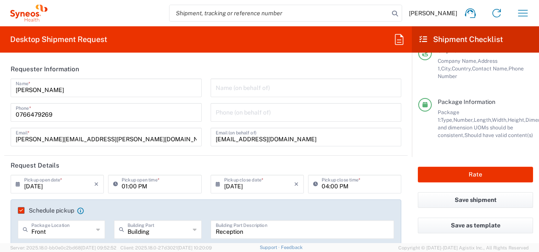
scroll to position [0, 0]
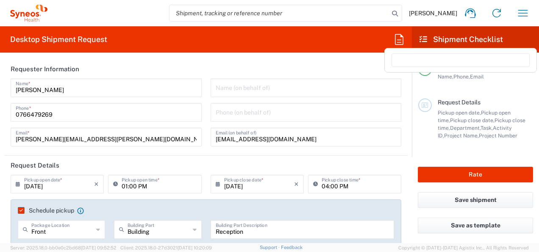
click at [402, 42] on icon at bounding box center [399, 40] width 14 height 14
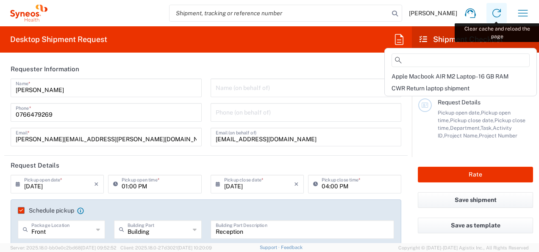
click at [493, 15] on icon at bounding box center [496, 13] width 8 height 8
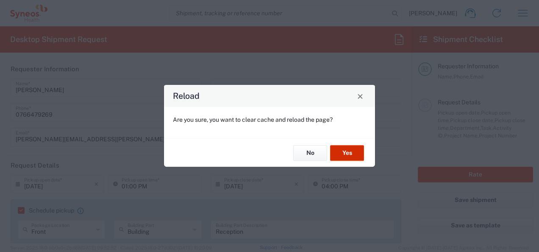
click at [359, 158] on button "Yes" at bounding box center [347, 153] width 34 height 16
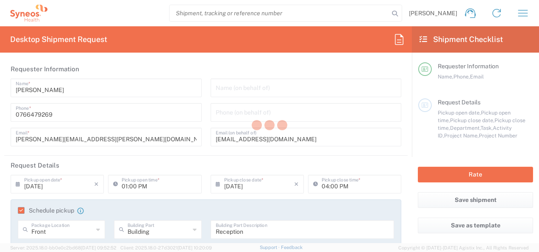
type input "8480 DEPARTMENTAL EXPENSE"
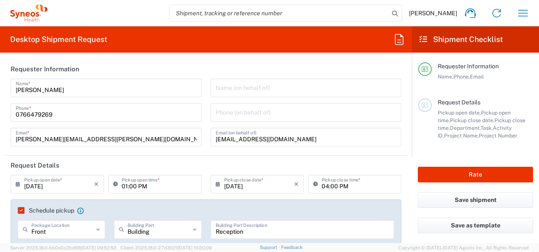
type input "8480 DEPARTMENTAL EXPENSE"
type input "Envelope"
type input "[GEOGRAPHIC_DATA]"
type input "Business (General)"
type input "8480"
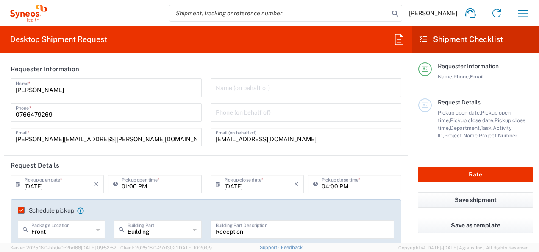
type input "[GEOGRAPHIC_DATA]"
click at [523, 13] on icon "button" at bounding box center [523, 13] width 10 height 6
type input "Syneos Health Romania S.R.L"
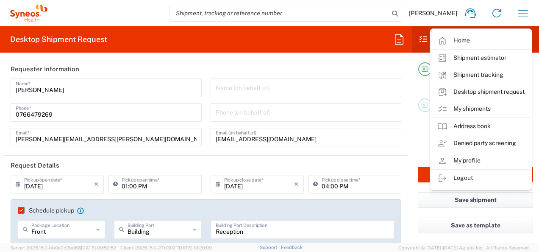
click at [496, 70] on link "Shipment tracking" at bounding box center [481, 75] width 101 height 17
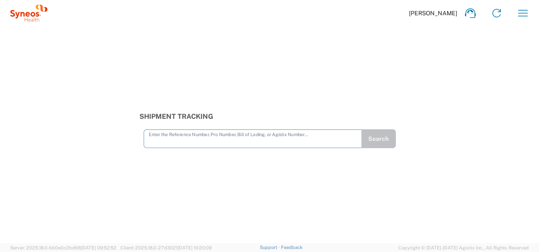
click at [195, 140] on input "text" at bounding box center [253, 138] width 208 height 15
type input "000056776232"
click at [370, 136] on button "Search" at bounding box center [378, 138] width 35 height 19
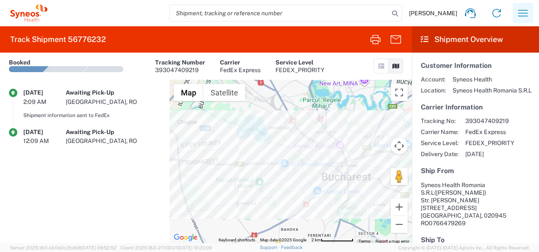
click at [516, 15] on button "button" at bounding box center [523, 13] width 20 height 20
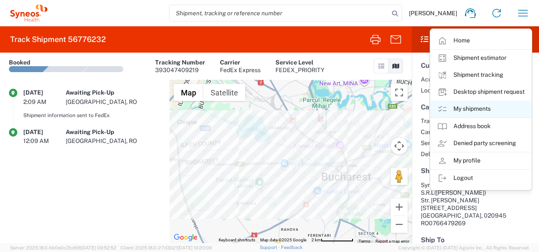
click at [490, 108] on link "My shipments" at bounding box center [481, 108] width 101 height 17
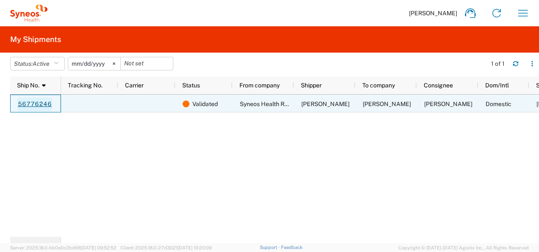
click at [38, 105] on link "56776246" at bounding box center [34, 104] width 35 height 14
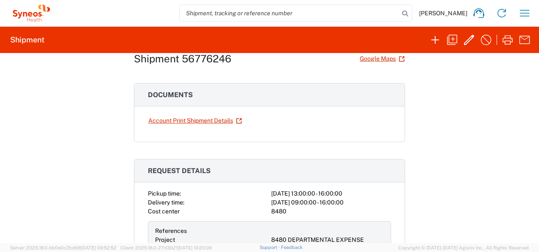
scroll to position [27, 0]
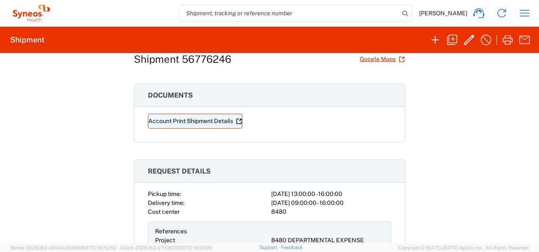
click at [236, 120] on icon at bounding box center [239, 121] width 6 height 6
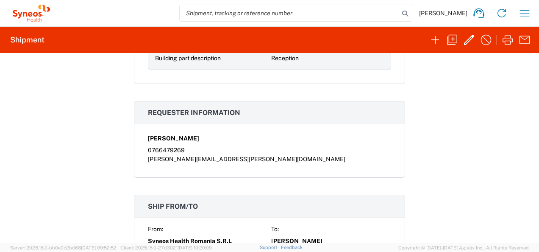
scroll to position [196, 0]
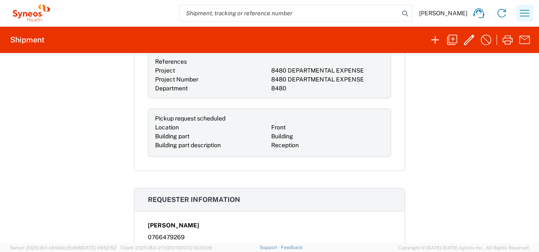
click at [524, 14] on icon "button" at bounding box center [525, 13] width 14 height 14
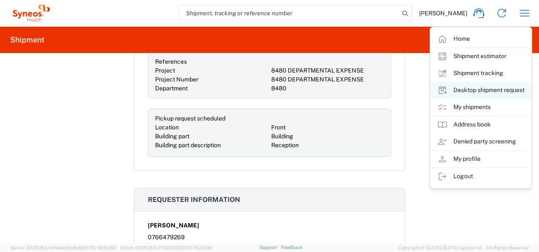
click at [499, 94] on link "Desktop shipment request" at bounding box center [481, 90] width 101 height 17
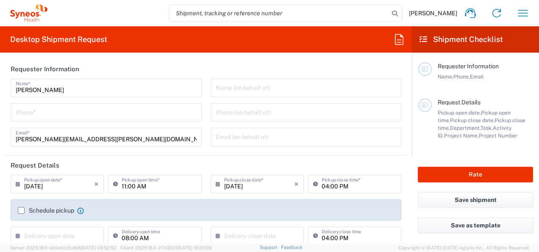
type input "8480"
click at [522, 14] on icon "button" at bounding box center [523, 13] width 14 height 14
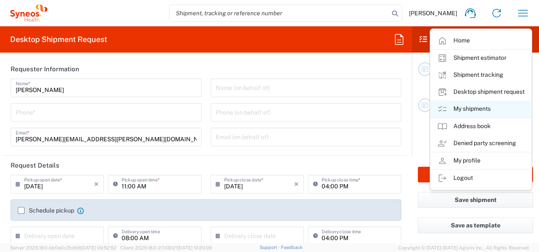
click at [490, 110] on link "My shipments" at bounding box center [481, 108] width 101 height 17
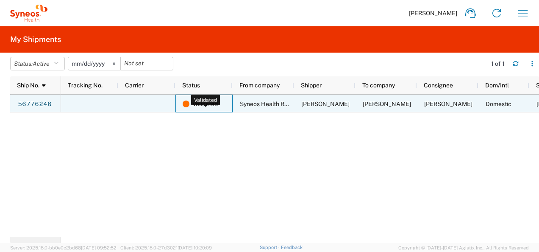
click at [226, 104] on div "Validated" at bounding box center [206, 104] width 46 height 18
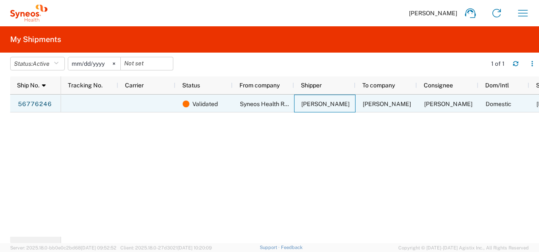
click at [343, 103] on div "[PERSON_NAME]" at bounding box center [324, 104] width 61 height 18
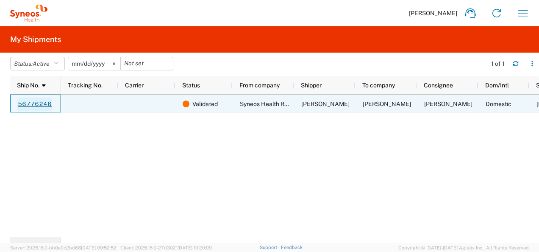
click at [40, 106] on link "56776246" at bounding box center [34, 104] width 35 height 14
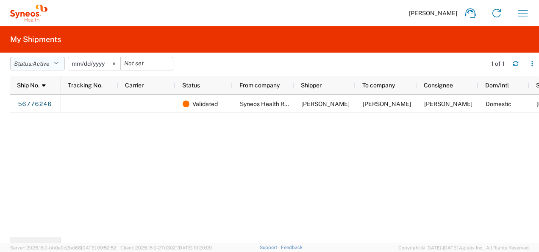
click at [58, 62] on icon "button" at bounding box center [56, 64] width 5 height 6
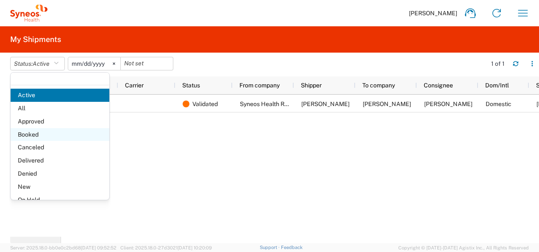
click at [32, 131] on span "Booked" at bounding box center [60, 134] width 99 height 13
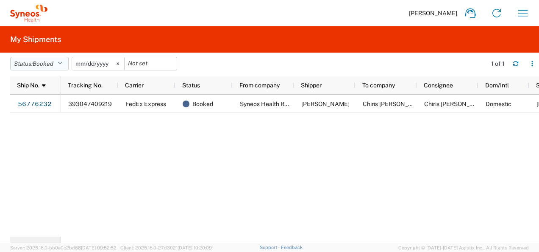
click at [57, 61] on button "Status: Booked" at bounding box center [39, 64] width 58 height 14
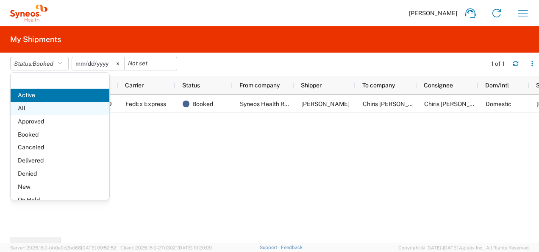
click at [39, 107] on span "All" at bounding box center [60, 108] width 99 height 13
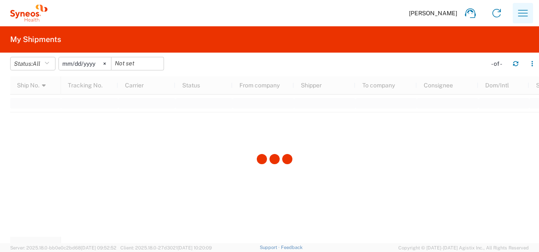
click at [524, 18] on icon "button" at bounding box center [523, 13] width 14 height 14
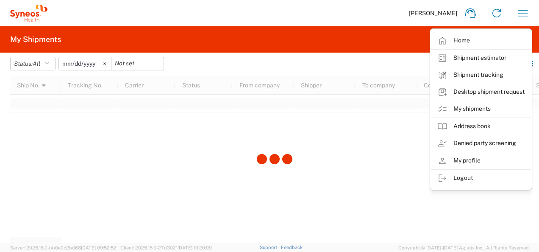
click at [364, 157] on div at bounding box center [274, 159] width 529 height 167
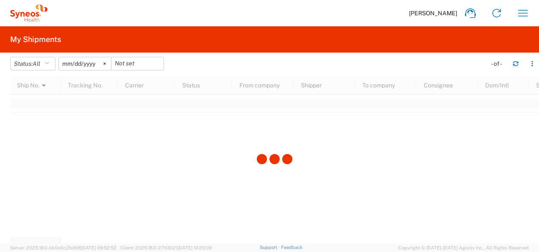
drag, startPoint x: 183, startPoint y: 236, endPoint x: 306, endPoint y: 235, distance: 122.9
click at [300, 236] on div at bounding box center [274, 159] width 529 height 167
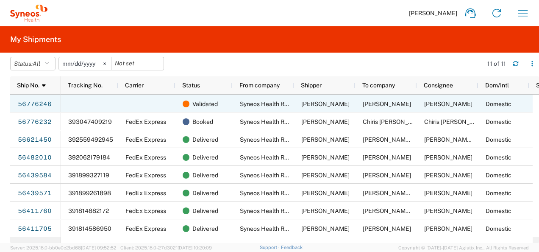
click at [237, 103] on div "Syneos Health Romania S.R.L" at bounding box center [263, 104] width 61 height 18
click at [195, 103] on span "Validated" at bounding box center [204, 104] width 25 height 18
click at [167, 103] on div at bounding box center [146, 104] width 57 height 18
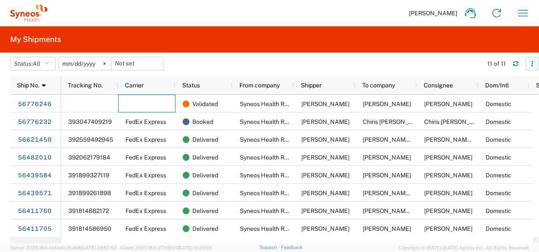
click at [531, 65] on icon "button" at bounding box center [531, 65] width 1 height 1
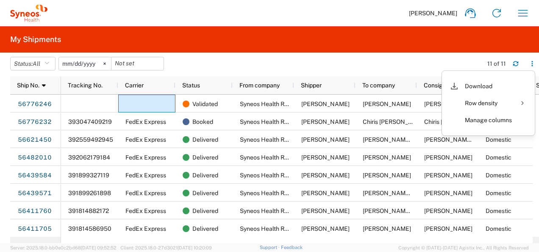
click at [386, 65] on agx-table-filter-chips "Status: All Active All Approved Booked Canceled Delivered Denied New On Hold Pe…" at bounding box center [244, 66] width 468 height 19
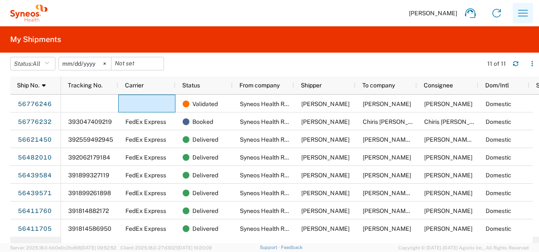
click at [523, 16] on icon "button" at bounding box center [523, 13] width 10 height 6
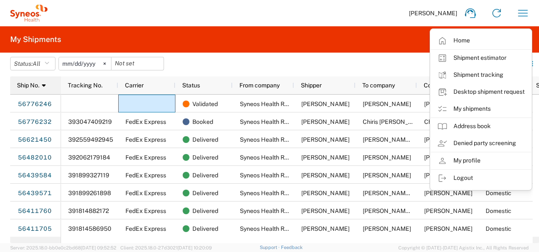
click at [23, 86] on span "Ship No." at bounding box center [28, 85] width 22 height 7
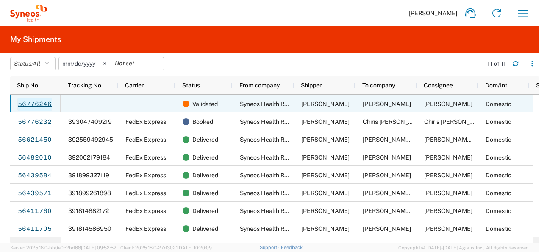
click at [32, 103] on link "56776246" at bounding box center [34, 104] width 35 height 14
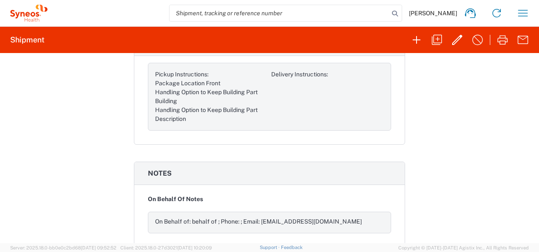
scroll to position [451, 0]
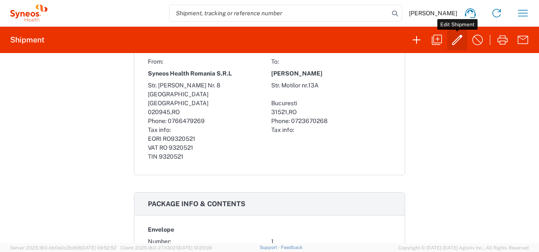
click at [454, 45] on icon "button" at bounding box center [458, 40] width 14 height 14
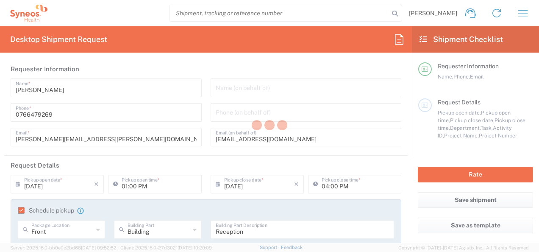
type input "8480 DEPARTMENTAL EXPENSE"
type input "Envelope"
type input "8480"
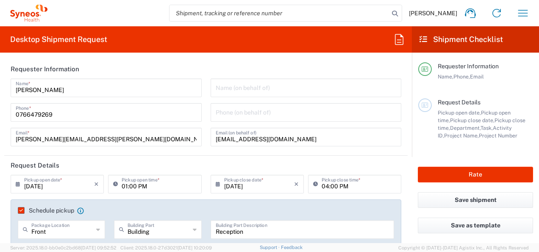
click at [20, 209] on label "Schedule pickup" at bounding box center [46, 210] width 56 height 7
click at [19, 210] on input "Schedule pickup" at bounding box center [19, 210] width 0 height 0
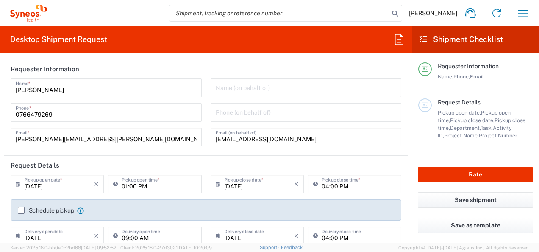
click at [20, 209] on label "Schedule pickup" at bounding box center [46, 210] width 56 height 7
click at [21, 210] on input "Schedule pickup" at bounding box center [21, 210] width 0 height 0
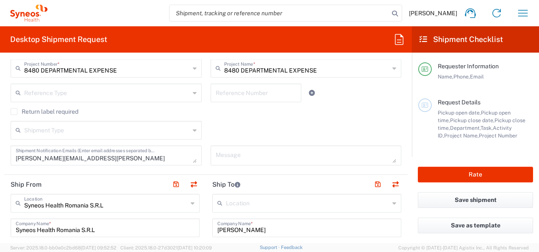
scroll to position [297, 0]
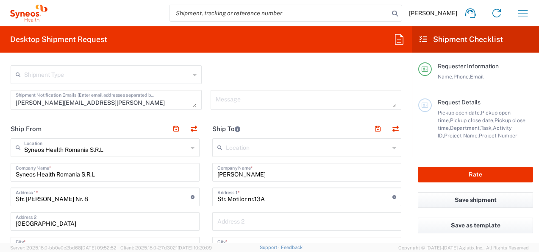
click at [390, 148] on div "Location" at bounding box center [306, 147] width 189 height 19
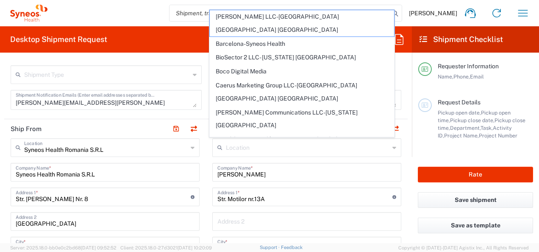
click at [390, 148] on div "Location" at bounding box center [306, 147] width 189 height 19
click at [403, 159] on form "Requester Information [PERSON_NAME] Name * [PHONE_NUMBER] Phone * [PERSON_NAME]…" at bounding box center [206, 151] width 412 height 184
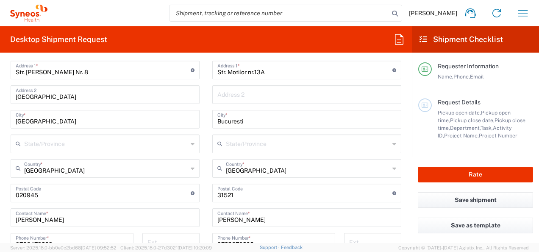
scroll to position [424, 0]
click at [384, 145] on div "State/Province" at bounding box center [306, 143] width 189 height 19
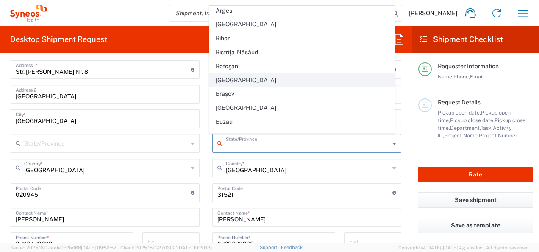
scroll to position [42, 0]
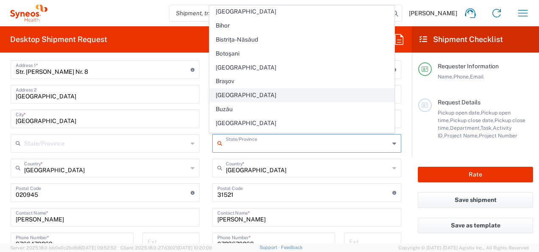
click at [238, 94] on span "[GEOGRAPHIC_DATA]" at bounding box center [302, 95] width 184 height 13
type input "[GEOGRAPHIC_DATA]"
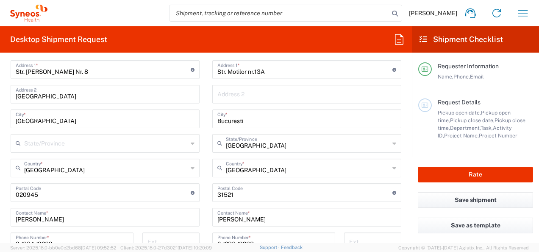
click at [249, 120] on input "Bucuresti" at bounding box center [306, 118] width 179 height 15
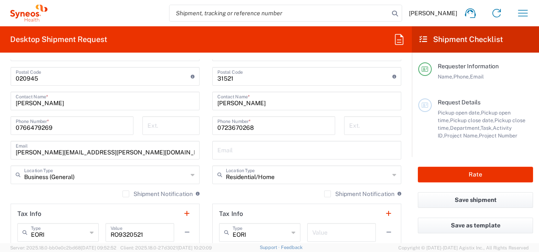
scroll to position [551, 0]
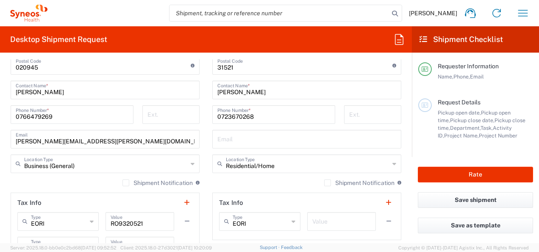
click at [123, 181] on label "Shipment Notification" at bounding box center [157, 182] width 70 height 7
click at [126, 183] on input "Shipment Notification" at bounding box center [126, 183] width 0 height 0
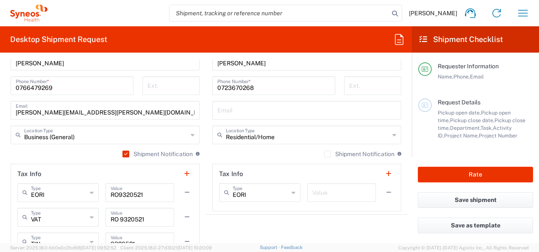
scroll to position [593, 0]
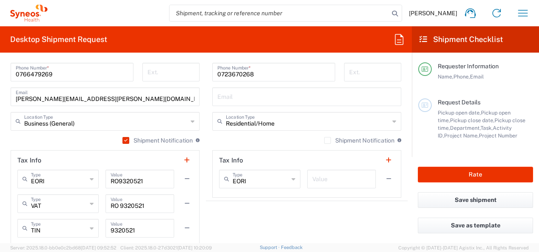
click at [324, 140] on label "Shipment Notification" at bounding box center [359, 140] width 70 height 7
click at [328, 140] on input "Shipment Notification" at bounding box center [328, 140] width 0 height 0
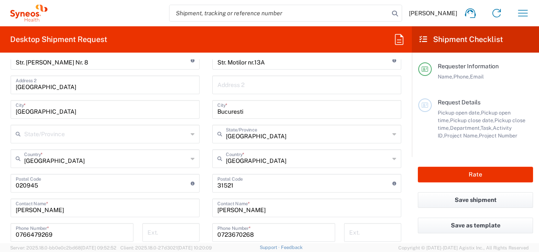
scroll to position [408, 0]
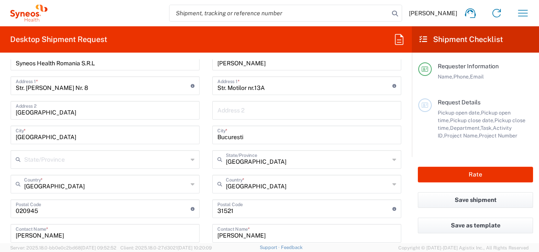
click at [191, 159] on icon at bounding box center [193, 160] width 4 height 14
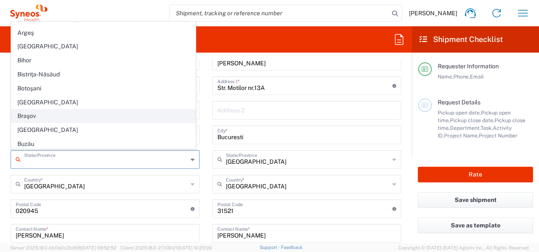
scroll to position [85, 0]
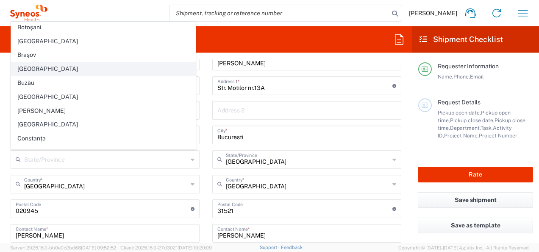
click at [49, 68] on span "[GEOGRAPHIC_DATA]" at bounding box center [103, 68] width 184 height 13
type input "[GEOGRAPHIC_DATA]"
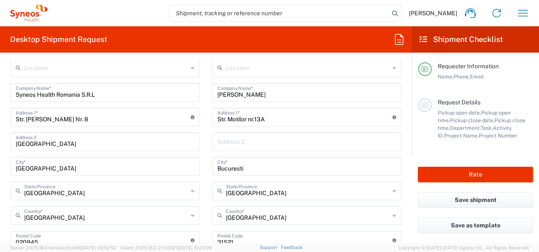
scroll to position [365, 0]
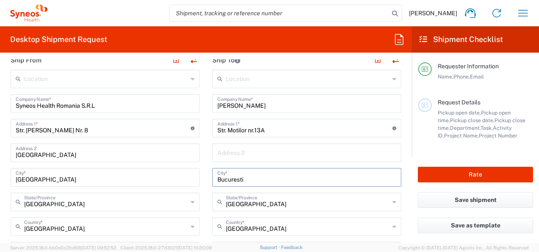
drag, startPoint x: 251, startPoint y: 177, endPoint x: 197, endPoint y: 175, distance: 54.3
click at [36, 181] on input "[GEOGRAPHIC_DATA]" at bounding box center [105, 176] width 179 height 15
drag, startPoint x: 57, startPoint y: 178, endPoint x: 0, endPoint y: 179, distance: 56.8
click at [0, 178] on html "[PERSON_NAME] Home Shipment estimator Shipment tracking Desktop shipment reques…" at bounding box center [269, 126] width 539 height 252
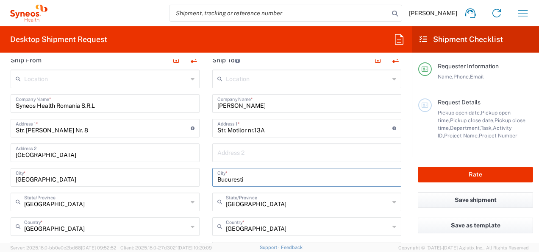
drag, startPoint x: 244, startPoint y: 179, endPoint x: 197, endPoint y: 188, distance: 48.3
paste input "harest"
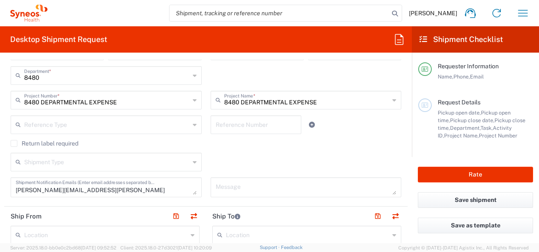
scroll to position [196, 0]
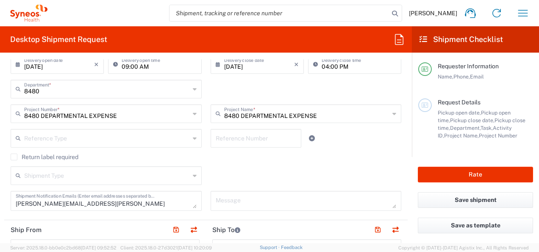
type input "[GEOGRAPHIC_DATA]"
click at [193, 177] on icon at bounding box center [195, 176] width 4 height 14
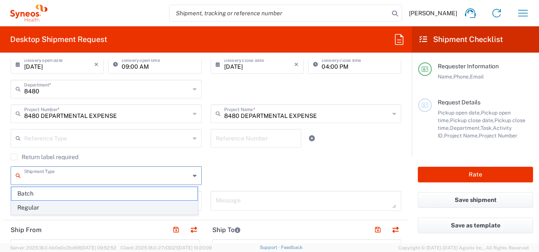
click at [139, 209] on span "Regular" at bounding box center [104, 207] width 186 height 13
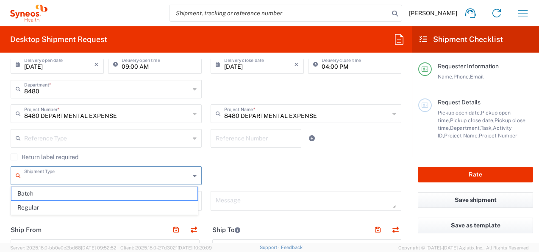
type input "Regular"
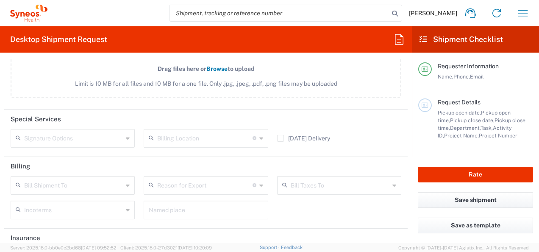
scroll to position [959, 0]
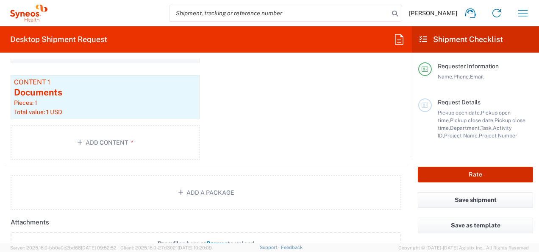
click at [507, 170] on button "Rate" at bounding box center [475, 175] width 115 height 16
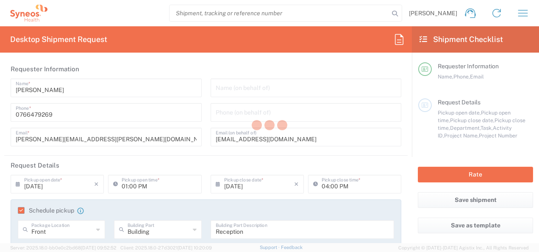
type input "[GEOGRAPHIC_DATA]"
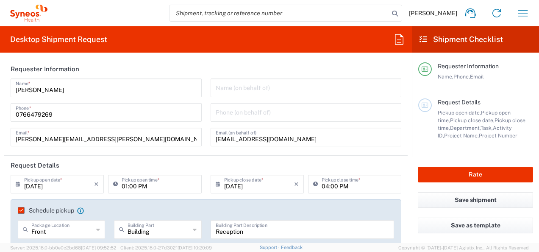
type input "Envelope"
type input "8480 DEPARTMENTAL EXPENSE"
type input "8480"
type input "8480 DEPARTMENTAL EXPENSE"
click at [124, 186] on input "01:00 PM" at bounding box center [159, 183] width 75 height 15
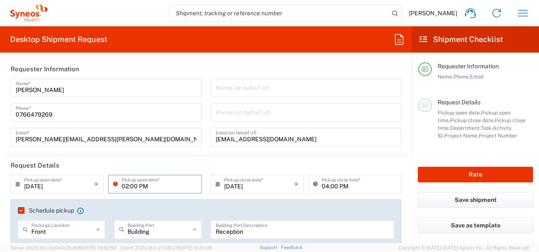
type input "02:00 PM"
click at [200, 186] on div "[DATE] × Pickup open date * Cancel Apply 02:00 PM Pickup open time *" at bounding box center [106, 187] width 200 height 25
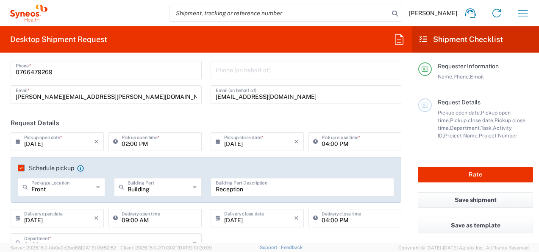
scroll to position [85, 0]
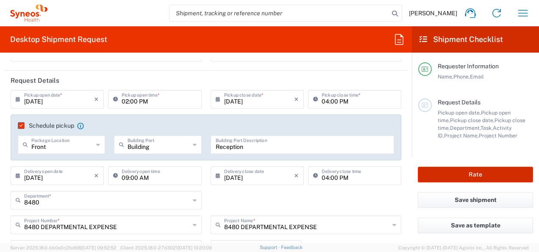
click at [484, 177] on button "Rate" at bounding box center [475, 175] width 115 height 16
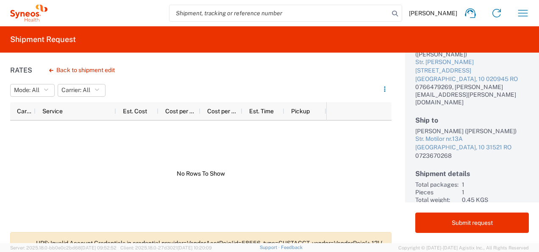
scroll to position [98, 0]
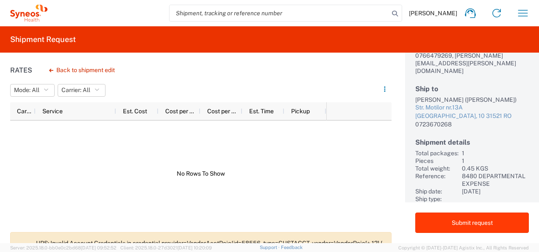
click at [452, 223] on button "Submit request" at bounding box center [472, 222] width 114 height 20
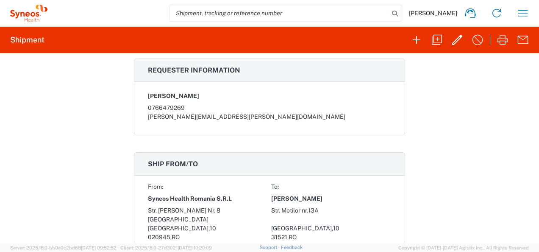
scroll to position [424, 0]
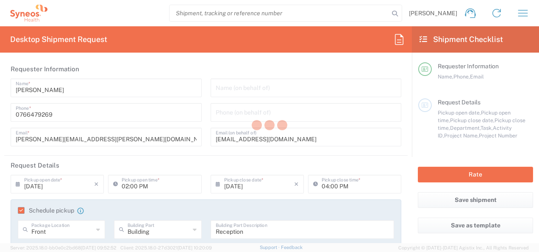
type input "8480 DEPARTMENTAL EXPENSE"
type input "[GEOGRAPHIC_DATA]"
type input "Envelope"
type input "8480 DEPARTMENTAL EXPENSE"
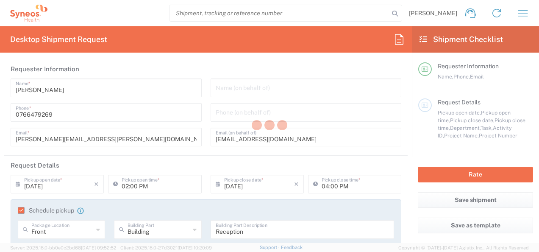
type input "8480"
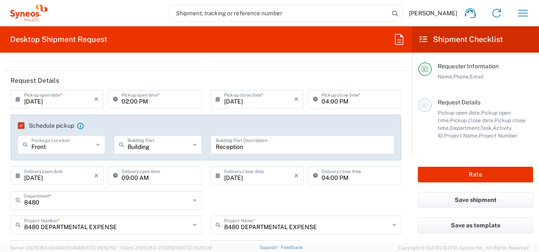
scroll to position [42, 0]
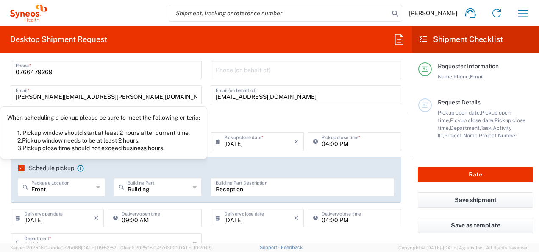
click at [83, 168] on icon at bounding box center [80, 168] width 7 height 7
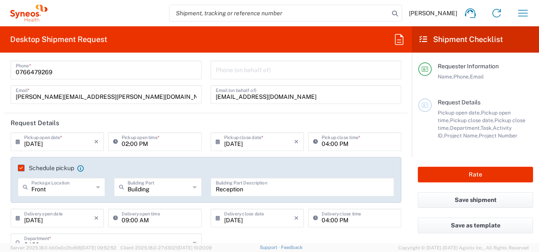
click at [79, 166] on icon at bounding box center [80, 168] width 6 height 6
click at [80, 170] on icon at bounding box center [80, 168] width 7 height 7
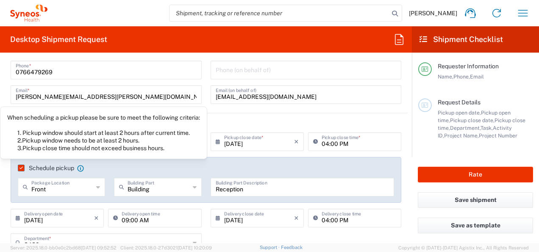
click at [79, 166] on icon at bounding box center [80, 168] width 7 height 7
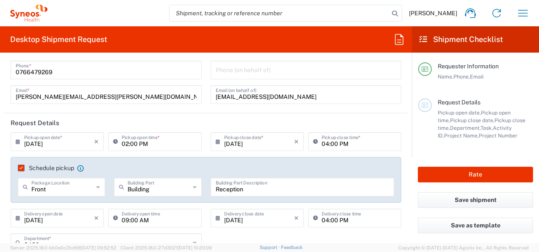
click at [81, 167] on icon at bounding box center [80, 168] width 7 height 7
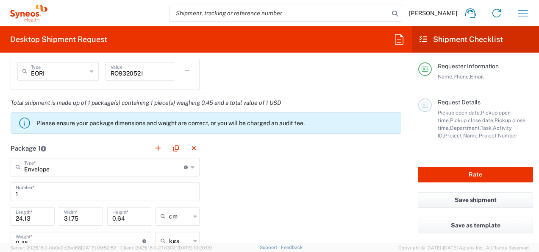
scroll to position [763, 0]
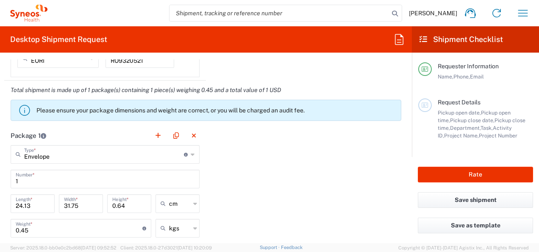
click at [191, 152] on icon at bounding box center [193, 154] width 4 height 14
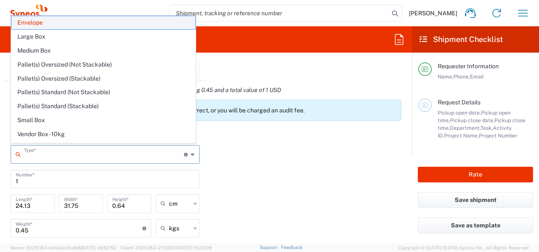
click at [46, 21] on span "Envelope" at bounding box center [103, 22] width 184 height 13
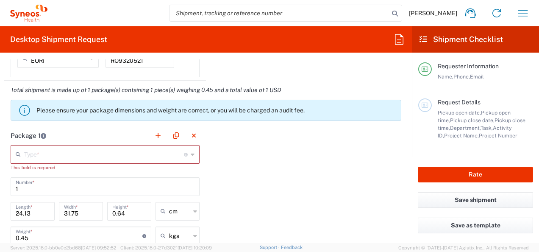
click at [191, 152] on icon at bounding box center [193, 154] width 4 height 14
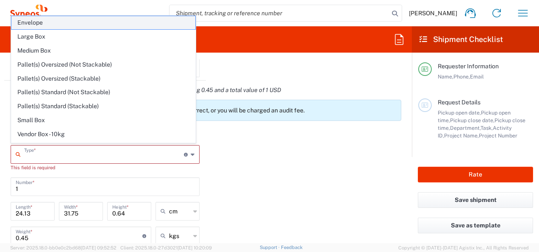
click at [44, 23] on span "Envelope" at bounding box center [103, 22] width 184 height 13
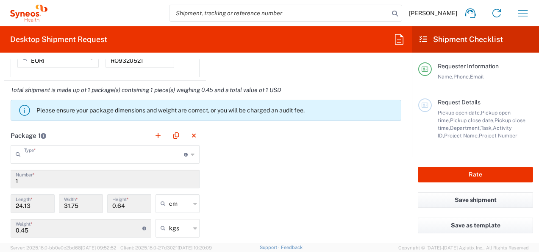
type input "Envelope"
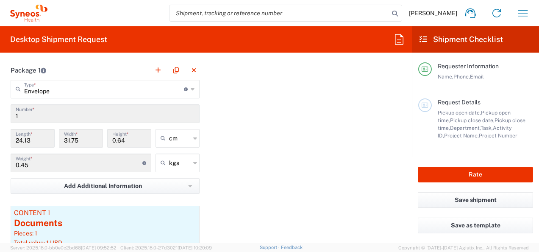
scroll to position [848, 0]
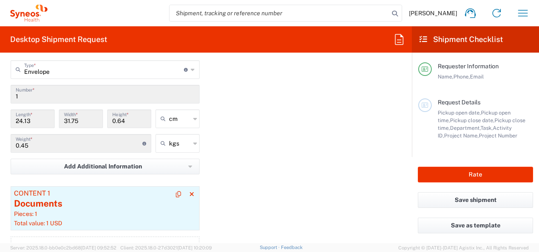
click at [103, 208] on div "Documents" at bounding box center [105, 203] width 182 height 13
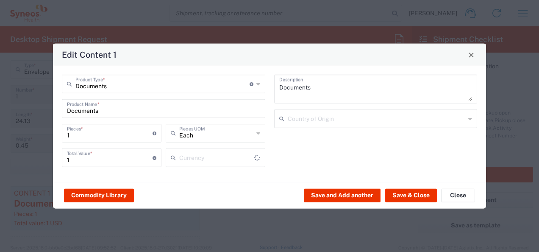
type input "US Dollar"
click at [473, 119] on div "Country of Origin" at bounding box center [375, 118] width 203 height 19
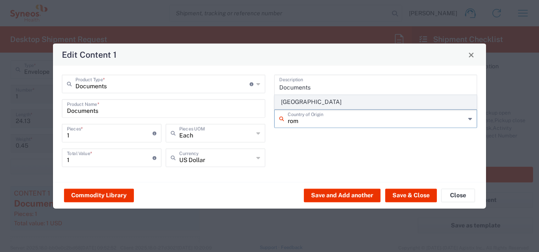
click at [348, 102] on span "[GEOGRAPHIC_DATA]" at bounding box center [376, 101] width 202 height 13
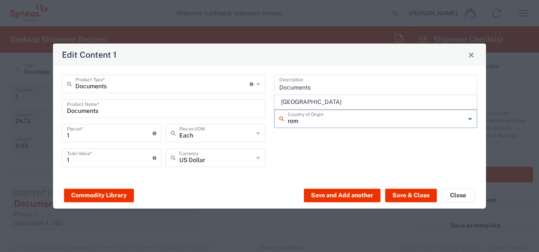
type input "[GEOGRAPHIC_DATA]"
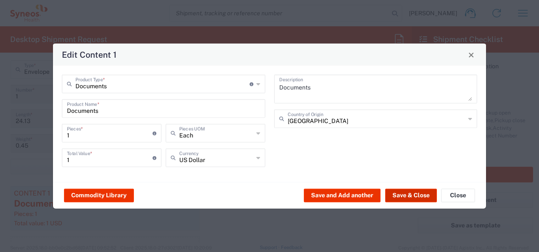
click at [419, 195] on button "Save & Close" at bounding box center [411, 195] width 52 height 14
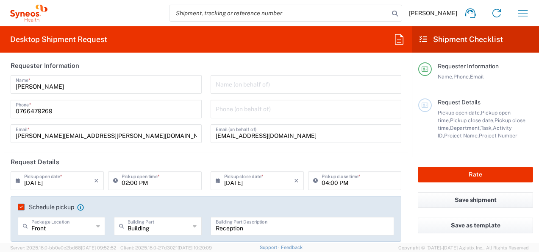
scroll to position [0, 0]
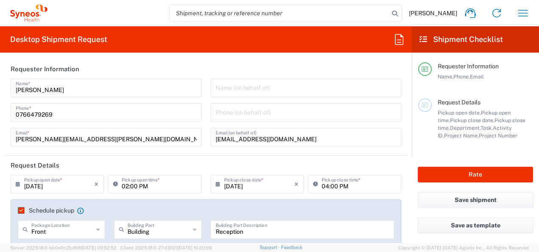
click at [424, 40] on icon at bounding box center [424, 40] width 8 height 8
click at [75, 189] on input "[DATE]" at bounding box center [59, 183] width 70 height 15
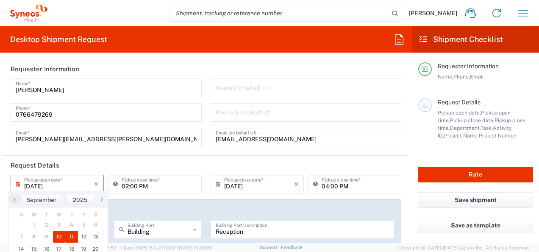
drag, startPoint x: 70, startPoint y: 236, endPoint x: 80, endPoint y: 231, distance: 11.8
click at [70, 236] on span "11" at bounding box center [71, 237] width 13 height 12
type input "[DATE]"
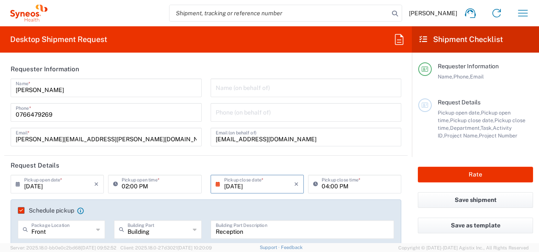
click at [273, 188] on input "[DATE]" at bounding box center [259, 183] width 70 height 15
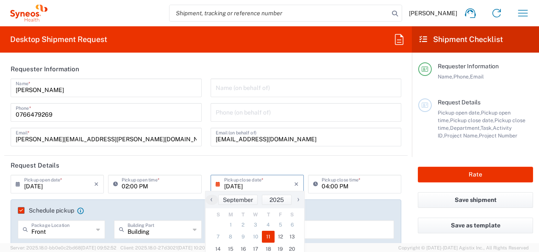
click at [268, 237] on span "11" at bounding box center [268, 237] width 13 height 12
click at [346, 162] on header "Request Details" at bounding box center [205, 165] width 403 height 19
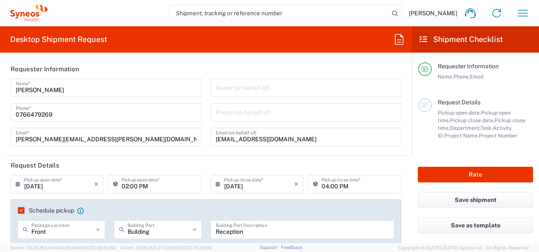
click at [126, 187] on input "02:00 PM" at bounding box center [159, 183] width 75 height 15
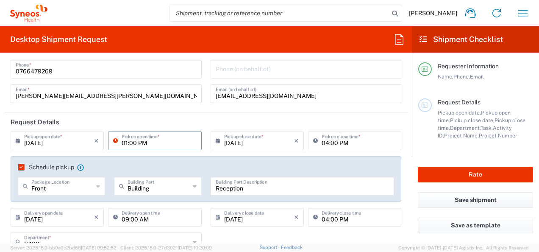
scroll to position [85, 0]
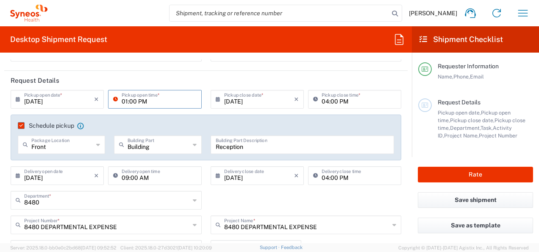
type input "01:00 PM"
click at [74, 177] on input "[DATE]" at bounding box center [59, 174] width 70 height 15
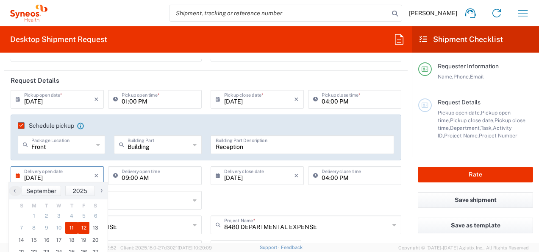
click at [83, 229] on span "12" at bounding box center [84, 228] width 12 height 12
type input "[DATE]"
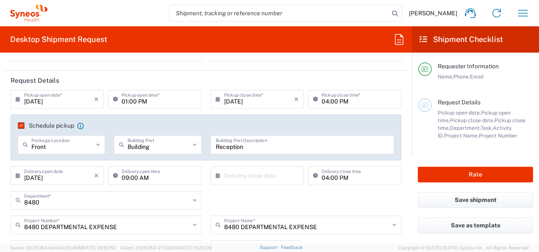
click at [264, 176] on input "text" at bounding box center [259, 174] width 70 height 15
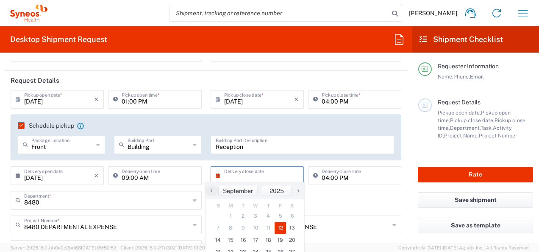
click at [281, 227] on span "12" at bounding box center [281, 228] width 12 height 12
type input "[DATE]"
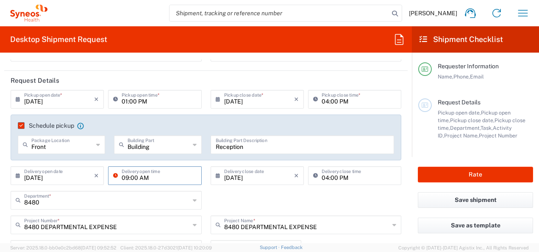
click at [127, 176] on input "09:00 AM" at bounding box center [159, 174] width 75 height 15
type input "10:00 AM"
click at [252, 204] on div "8480 Department * 8480 3000 3100 3109 3110 3111 3112 3125 3130 3135 3136 3150 3…" at bounding box center [206, 203] width 400 height 25
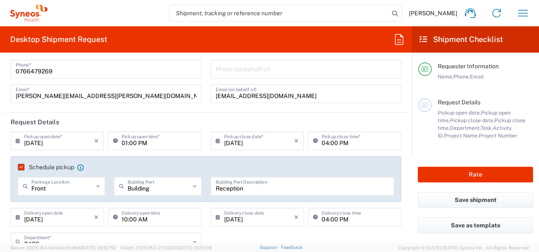
scroll to position [42, 0]
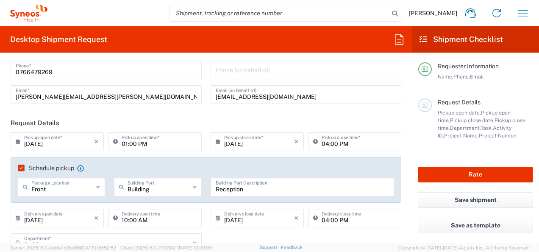
click at [125, 144] on input "01:00 PM" at bounding box center [159, 141] width 75 height 15
click at [56, 143] on input "[DATE]" at bounding box center [59, 141] width 70 height 15
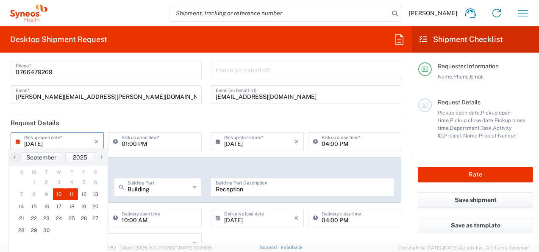
click at [58, 189] on span "10" at bounding box center [59, 194] width 13 height 12
type input "[DATE]"
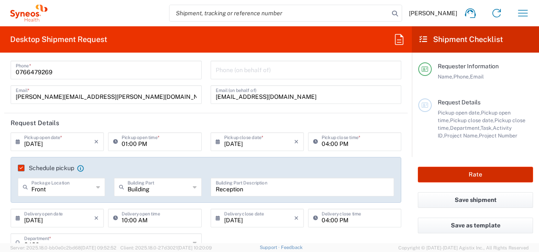
click at [500, 178] on button "Rate" at bounding box center [475, 175] width 115 height 16
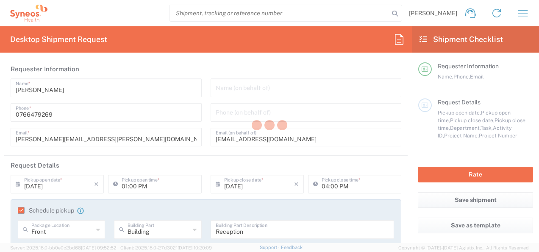
type input "[GEOGRAPHIC_DATA]"
type input "Envelope"
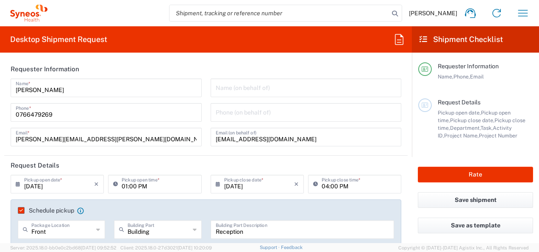
type input "8480 DEPARTMENTAL EXPENSE"
type input "8480"
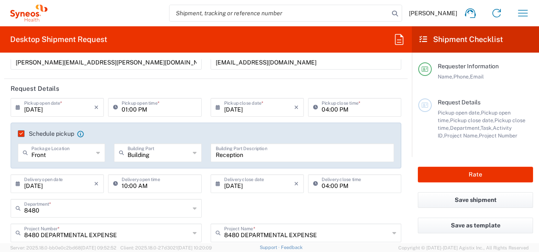
scroll to position [127, 0]
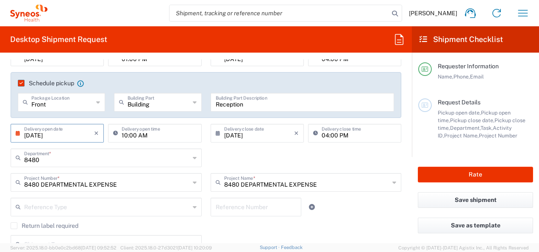
click at [71, 136] on input "[DATE]" at bounding box center [59, 132] width 70 height 15
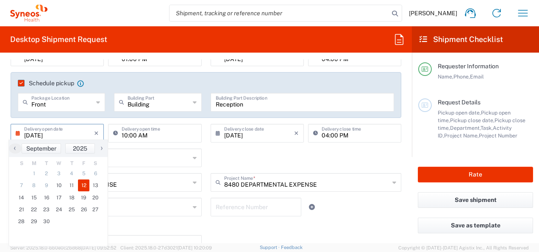
click at [266, 149] on div "8480 Department * 8480 3000 3100 3109 3110 3111 3112 3125 3130 3135 3136 3150 3…" at bounding box center [206, 160] width 400 height 25
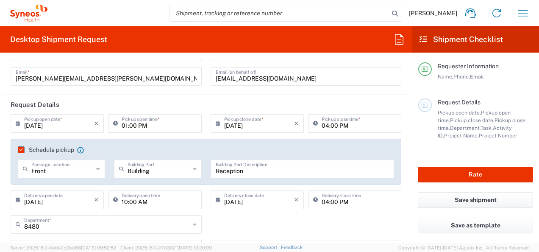
scroll to position [42, 0]
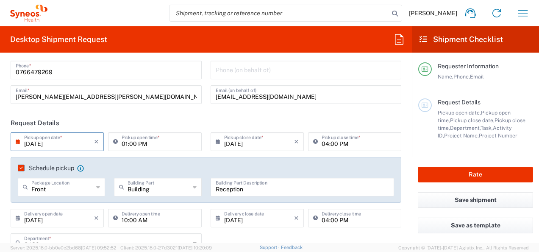
click at [78, 144] on input "[DATE]" at bounding box center [59, 141] width 70 height 15
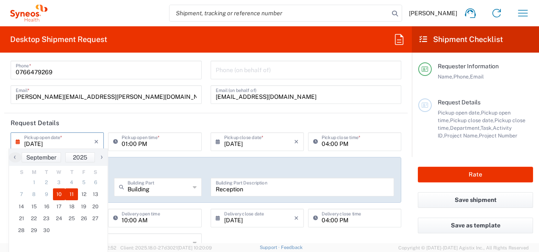
drag, startPoint x: 65, startPoint y: 186, endPoint x: 73, endPoint y: 193, distance: 11.1
click at [69, 195] on span "11" at bounding box center [71, 194] width 13 height 12
type input "[DATE]"
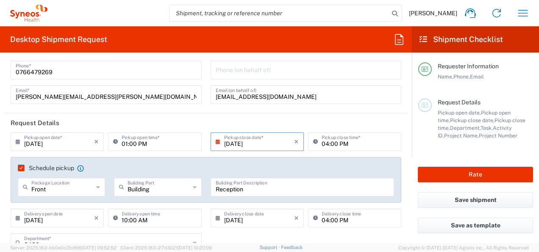
click at [265, 144] on input "[DATE]" at bounding box center [259, 141] width 70 height 15
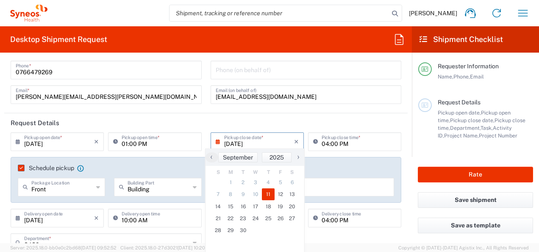
click at [271, 194] on span "11" at bounding box center [268, 194] width 13 height 12
click at [268, 196] on span "11" at bounding box center [268, 194] width 13 height 12
click at [375, 168] on agx-checkbox-control "Schedule pickup When scheduling a pickup please be sure to meet the following c…" at bounding box center [206, 168] width 376 height 8
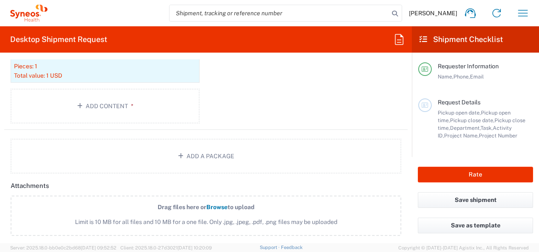
scroll to position [1017, 0]
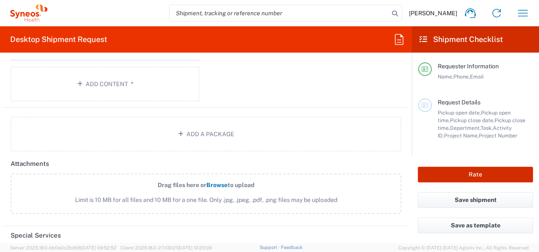
drag, startPoint x: 481, startPoint y: 175, endPoint x: 476, endPoint y: 175, distance: 5.1
click at [481, 175] on button "Rate" at bounding box center [475, 175] width 115 height 16
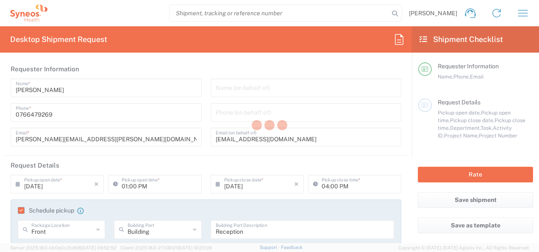
type input "8480 DEPARTMENTAL EXPENSE"
type input "[GEOGRAPHIC_DATA]"
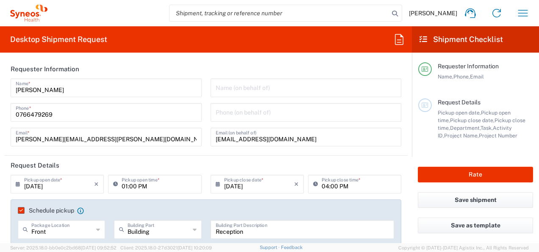
type input "Envelope"
type input "8480 DEPARTMENTAL EXPENSE"
type input "8480"
click at [96, 228] on icon at bounding box center [98, 230] width 4 height 14
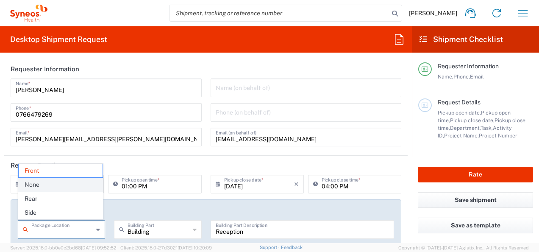
click at [70, 186] on span "None" at bounding box center [61, 184] width 84 height 13
type input "None"
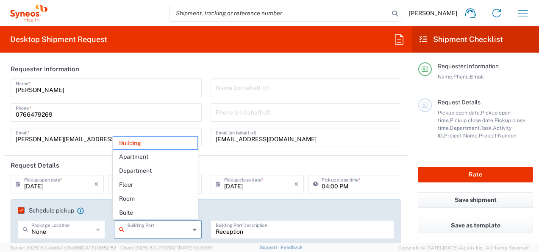
click at [185, 231] on input "text" at bounding box center [159, 228] width 62 height 15
type input "None"
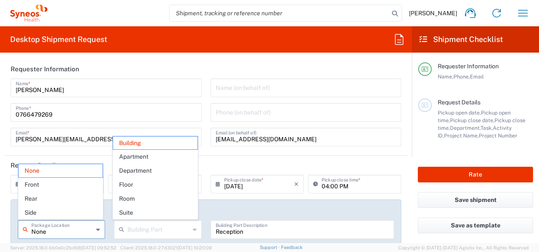
click at [91, 228] on input "None" at bounding box center [62, 228] width 62 height 15
type input "Building"
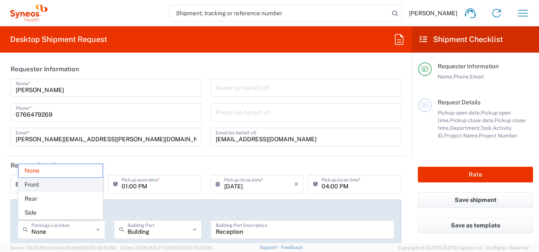
click at [43, 183] on span "Front" at bounding box center [61, 184] width 84 height 13
type input "Front"
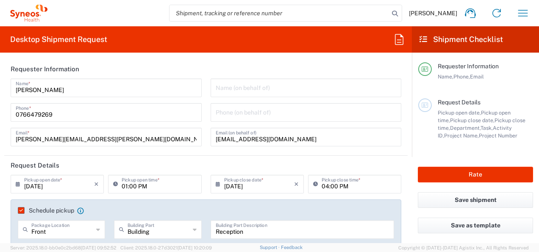
scroll to position [170, 0]
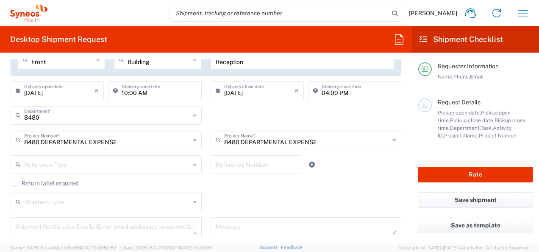
click at [193, 165] on icon at bounding box center [195, 165] width 4 height 14
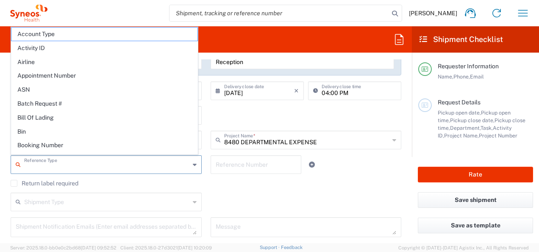
click at [193, 165] on icon at bounding box center [195, 165] width 4 height 14
click at [235, 181] on agx-checkbox-control "Return label required" at bounding box center [206, 183] width 391 height 7
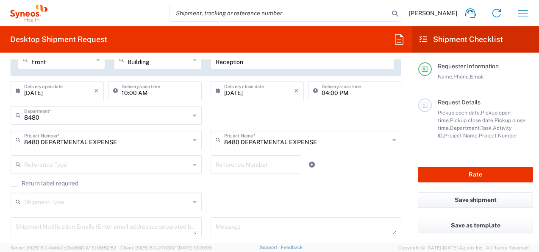
click at [188, 202] on div "Shipment Type" at bounding box center [106, 201] width 191 height 19
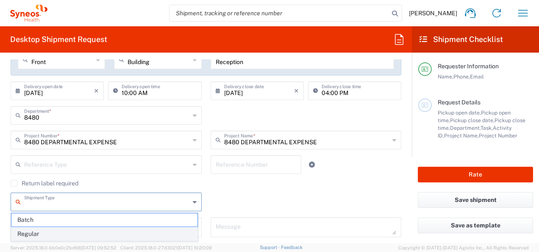
click at [170, 232] on span "Regular" at bounding box center [104, 233] width 186 height 13
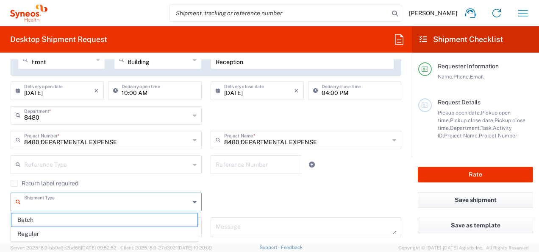
type input "Regular"
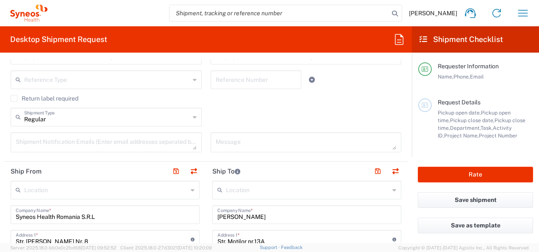
scroll to position [297, 0]
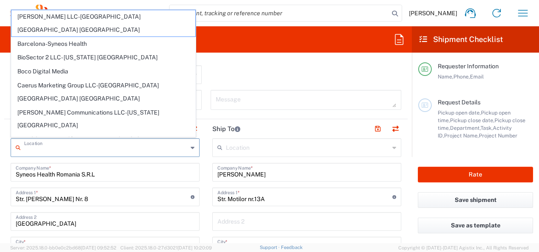
click at [62, 145] on input "text" at bounding box center [106, 146] width 164 height 15
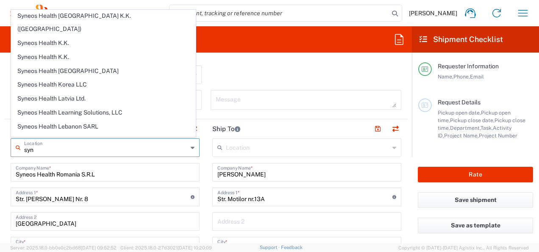
scroll to position [975, 0]
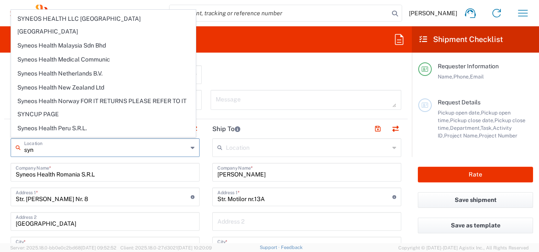
click at [84, 204] on span "Syneos Health Romania S.R.L" at bounding box center [103, 210] width 184 height 13
type input "Syneos Health Romania S.R.L"
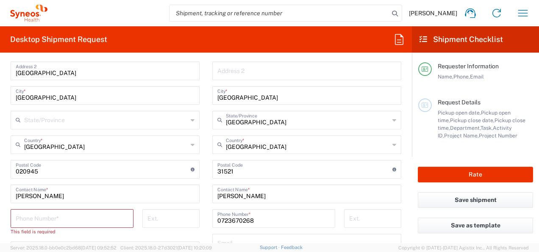
scroll to position [466, 0]
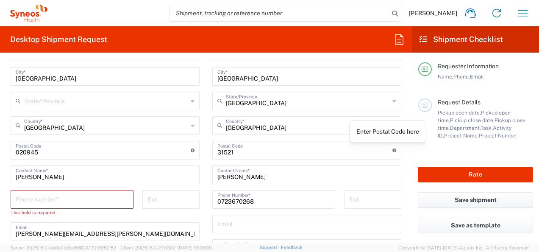
click at [392, 149] on icon at bounding box center [394, 150] width 4 height 4
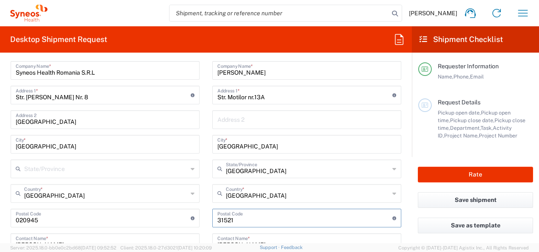
scroll to position [509, 0]
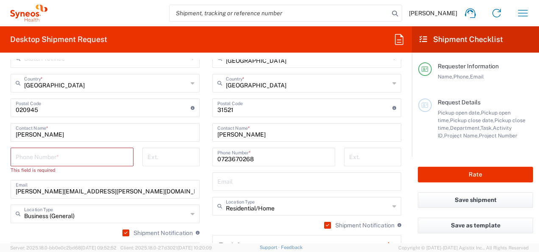
click at [213, 109] on div "Postal Code Enter Postal Code here" at bounding box center [306, 107] width 189 height 19
click at [213, 108] on div "Postal Code Enter Postal Code here" at bounding box center [306, 107] width 189 height 19
click at [217, 109] on input "undefined" at bounding box center [304, 107] width 175 height 15
click at [255, 109] on input "undefined" at bounding box center [304, 107] width 175 height 15
type input "031521"
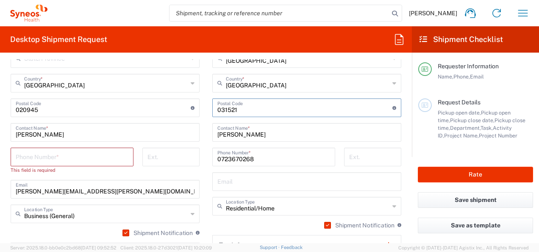
click at [264, 231] on div "Shipment Notification If checked, a shipment notification email will be sent to…" at bounding box center [306, 228] width 189 height 14
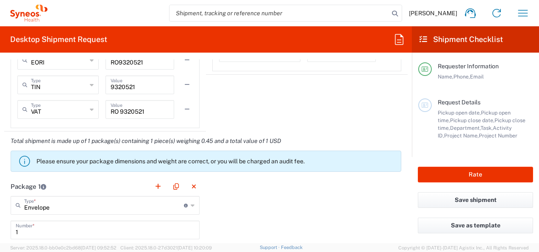
scroll to position [720, 0]
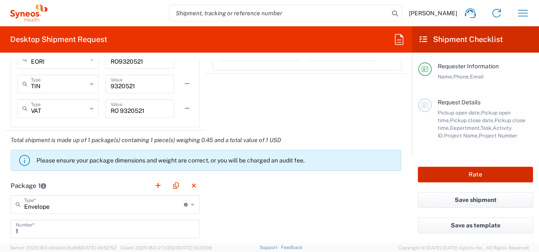
click at [517, 176] on button "Rate" at bounding box center [475, 175] width 115 height 16
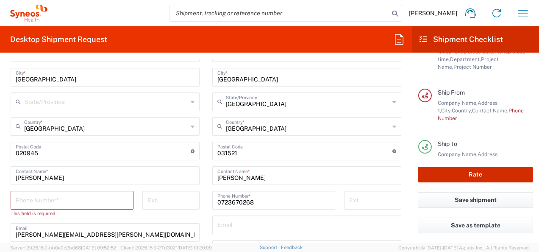
scroll to position [466, 0]
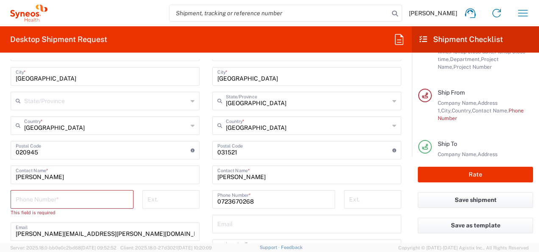
click at [66, 199] on input "tel" at bounding box center [72, 198] width 113 height 15
type input "0766479269"
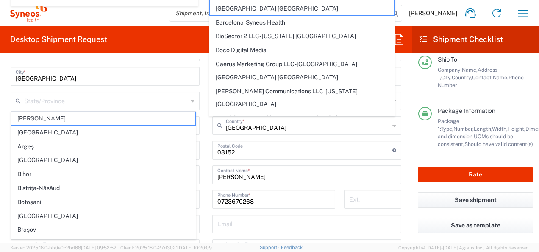
scroll to position [169, 0]
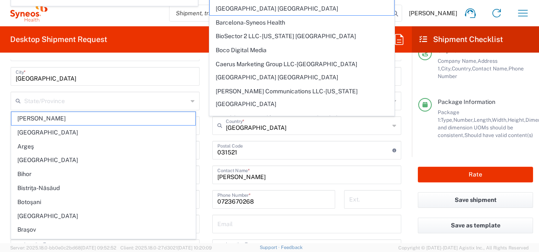
click at [399, 166] on main "Location [PERSON_NAME] LLC-[GEOGRAPHIC_DATA] [GEOGRAPHIC_DATA] [GEOGRAPHIC_DATA…" at bounding box center [307, 147] width 202 height 356
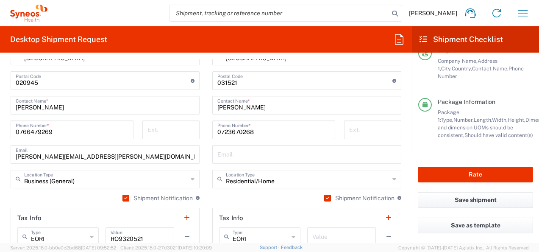
scroll to position [636, 0]
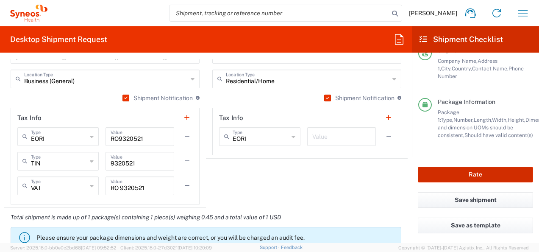
click at [492, 176] on button "Rate" at bounding box center [475, 175] width 115 height 16
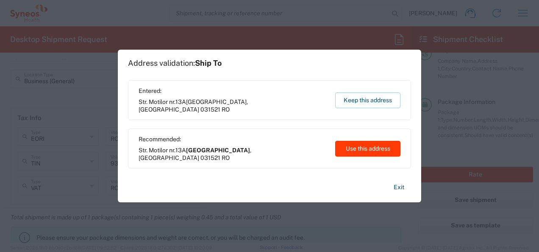
click at [364, 148] on button "Use this address" at bounding box center [367, 149] width 65 height 16
type input "[GEOGRAPHIC_DATA]"
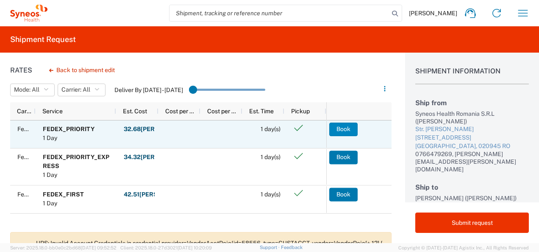
click at [343, 130] on button "Book" at bounding box center [343, 129] width 28 height 14
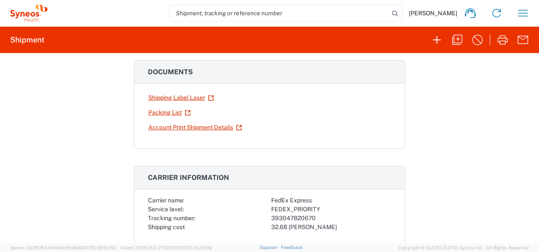
scroll to position [127, 0]
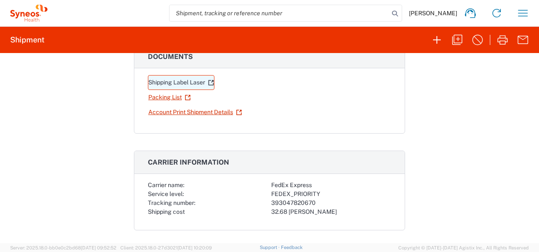
click at [209, 82] on icon at bounding box center [211, 83] width 6 height 6
